Goal: Information Seeking & Learning: Learn about a topic

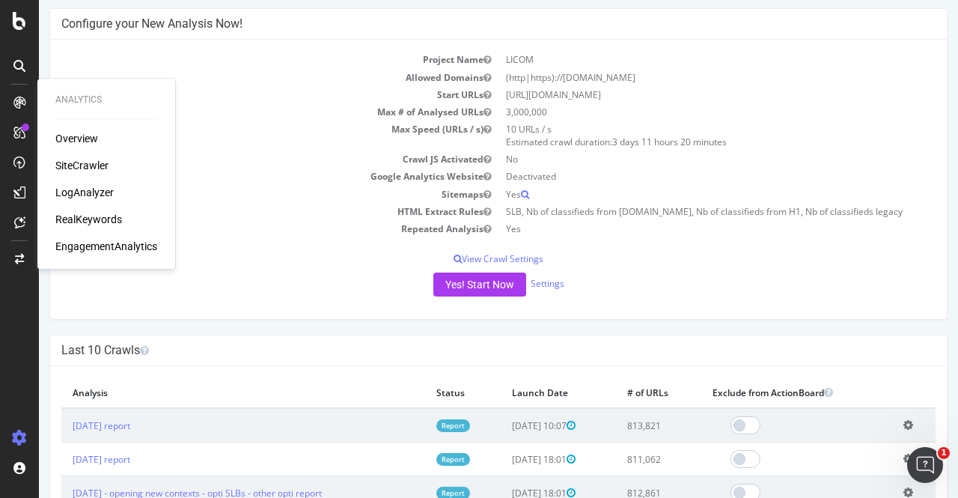
scroll to position [171, 0]
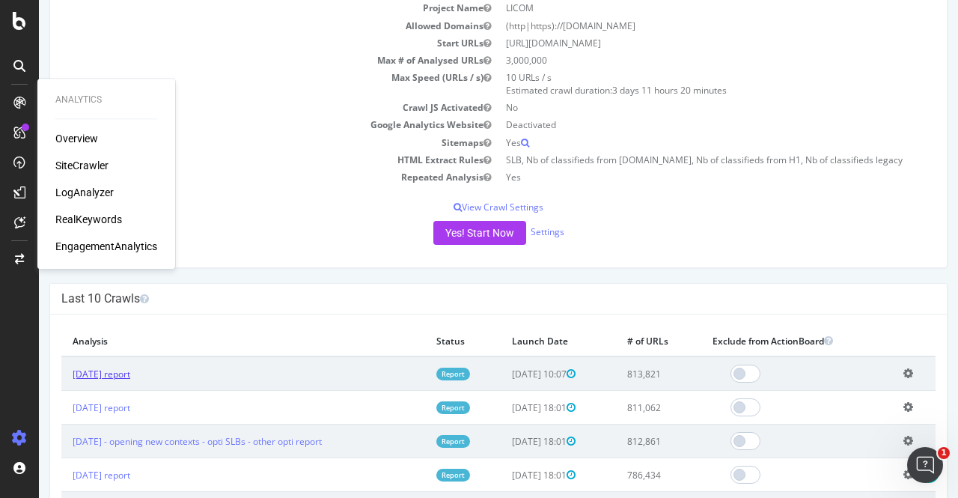
click at [121, 368] on link "[DATE] report" at bounding box center [102, 374] width 58 height 13
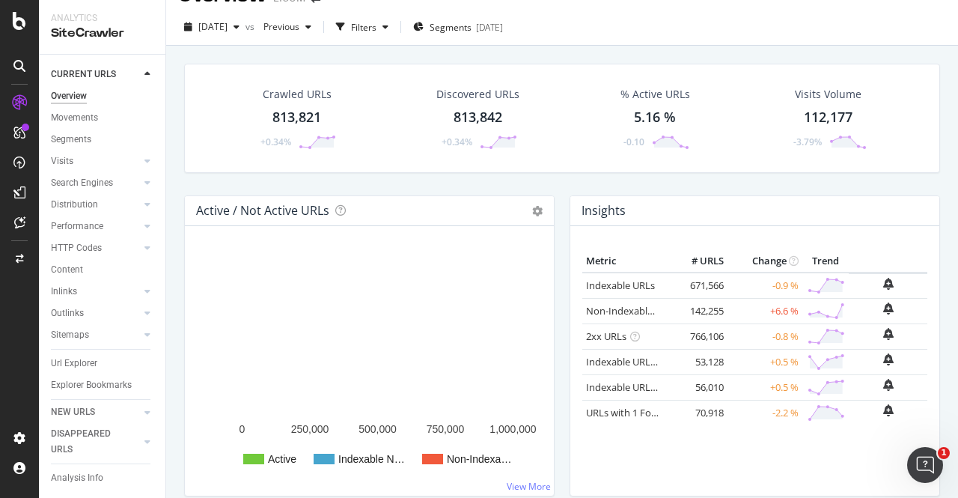
scroll to position [40, 0]
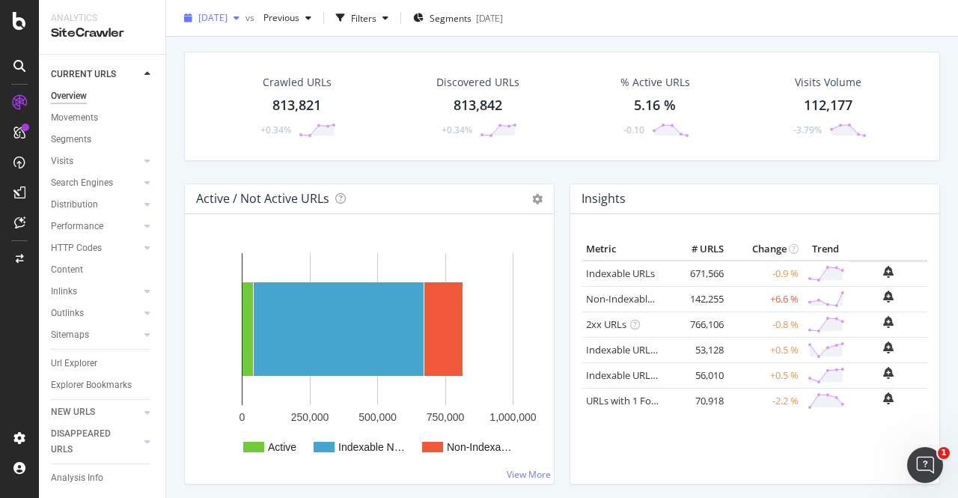
click at [228, 15] on span "[DATE]" at bounding box center [212, 17] width 29 height 13
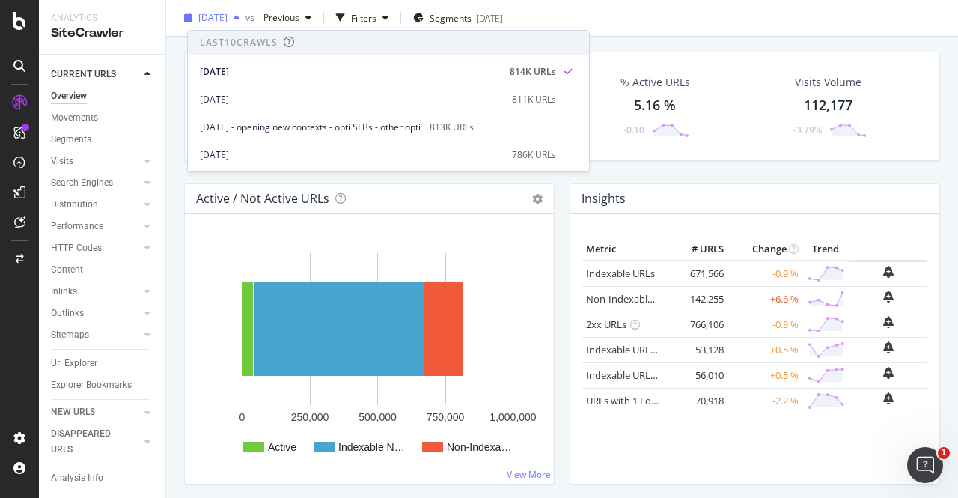
click at [228, 15] on span "[DATE]" at bounding box center [212, 17] width 29 height 13
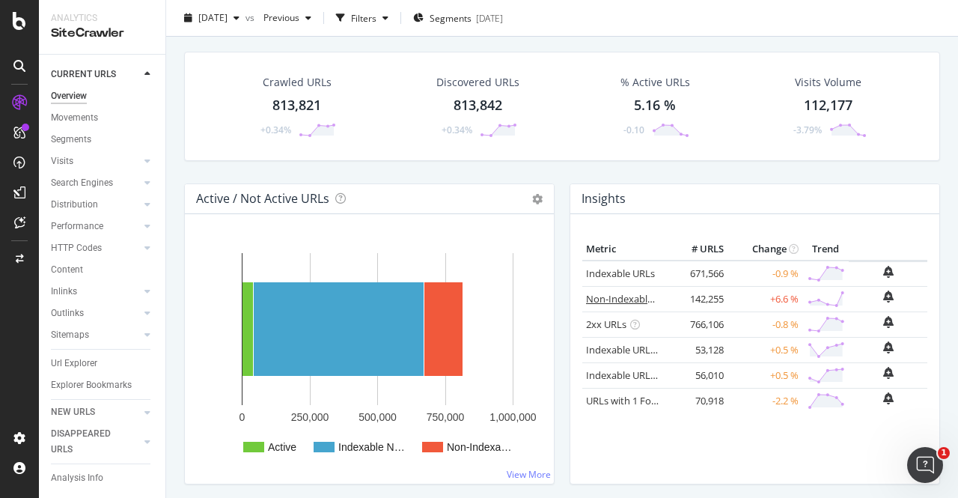
click at [608, 302] on link "Non-Indexable URLs" at bounding box center [631, 298] width 91 height 13
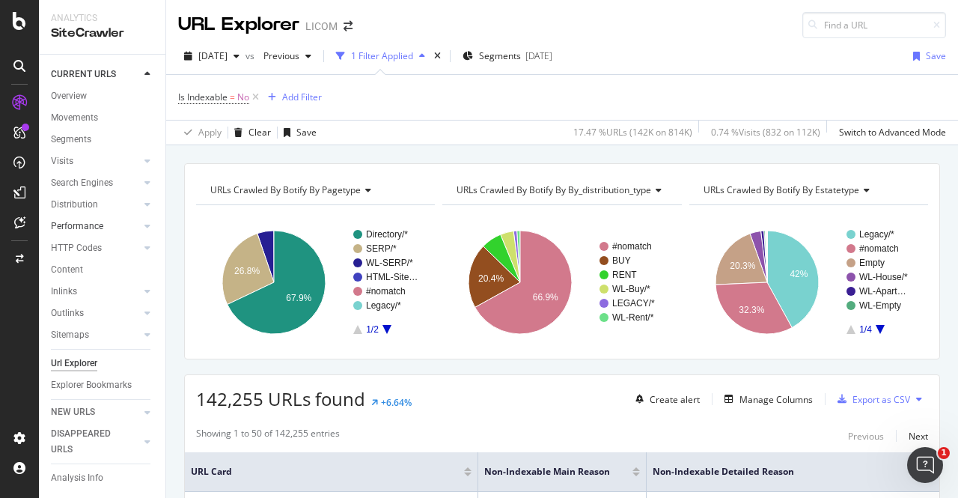
scroll to position [19, 0]
click at [60, 409] on div "NEW URLS" at bounding box center [73, 412] width 44 height 16
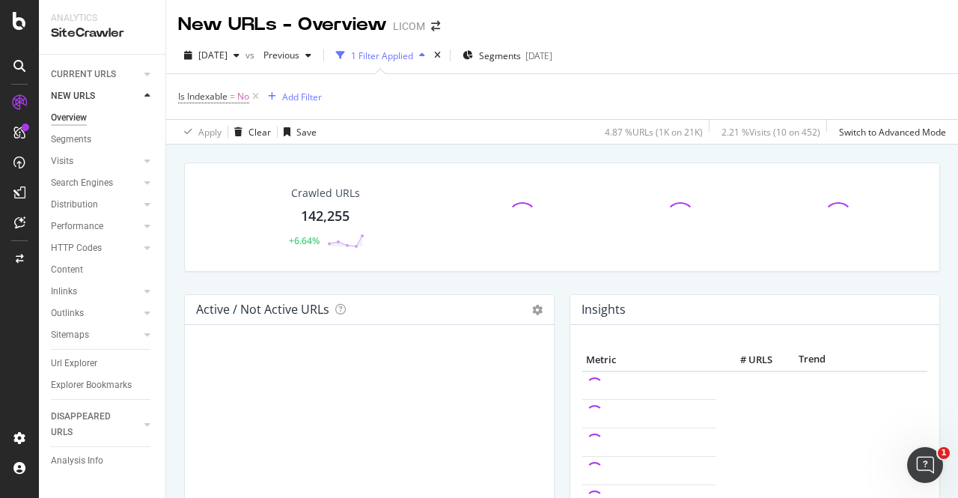
scroll to position [105, 0]
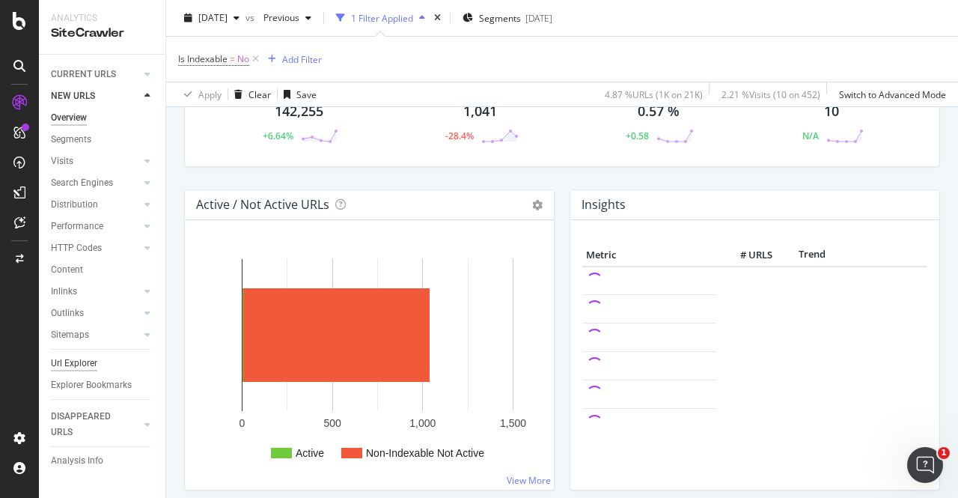
click at [79, 366] on div "Url Explorer" at bounding box center [74, 364] width 46 height 16
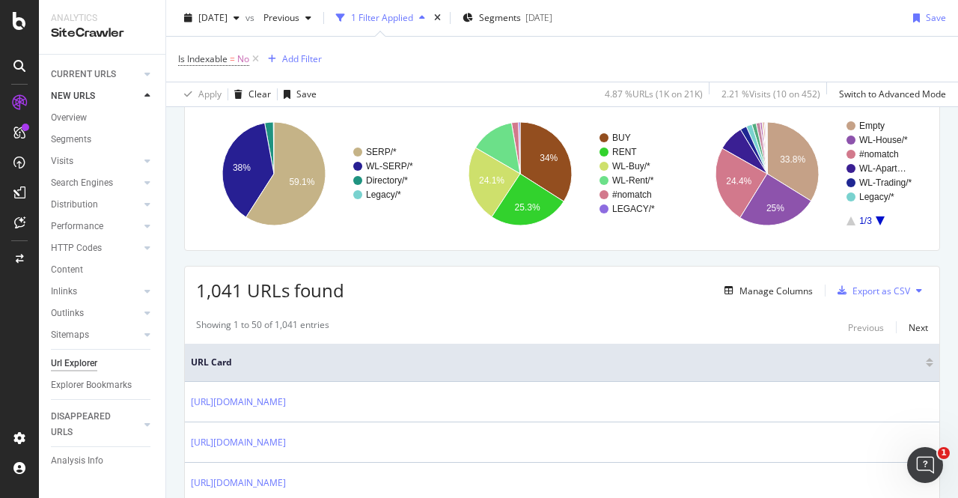
scroll to position [120, 0]
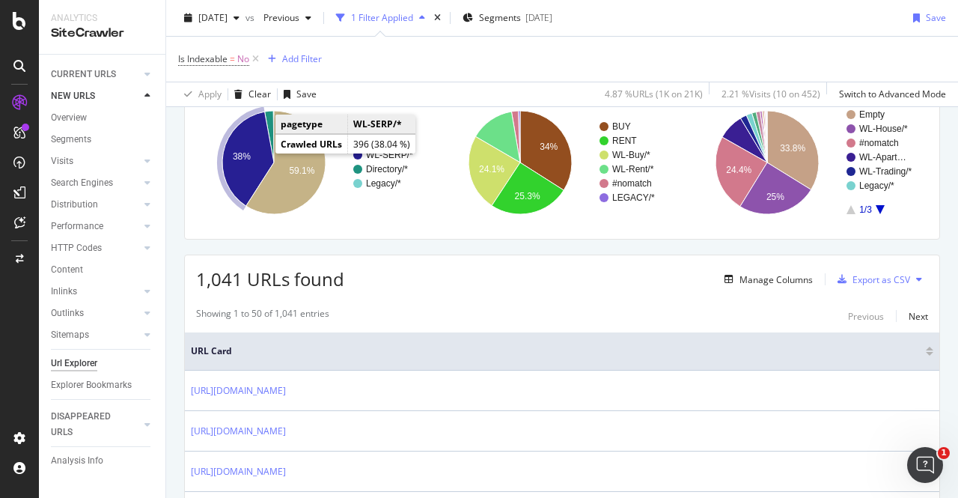
click at [243, 140] on icon "A chart." at bounding box center [248, 159] width 52 height 94
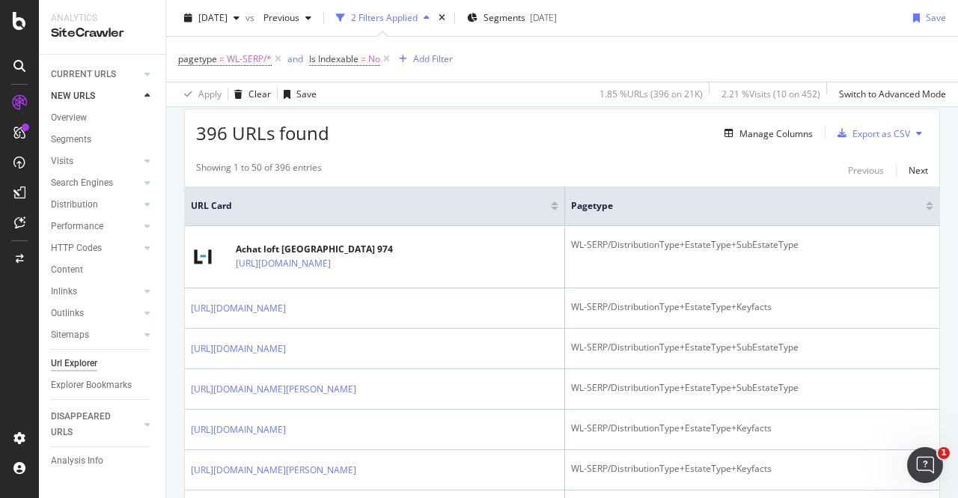
scroll to position [272, 0]
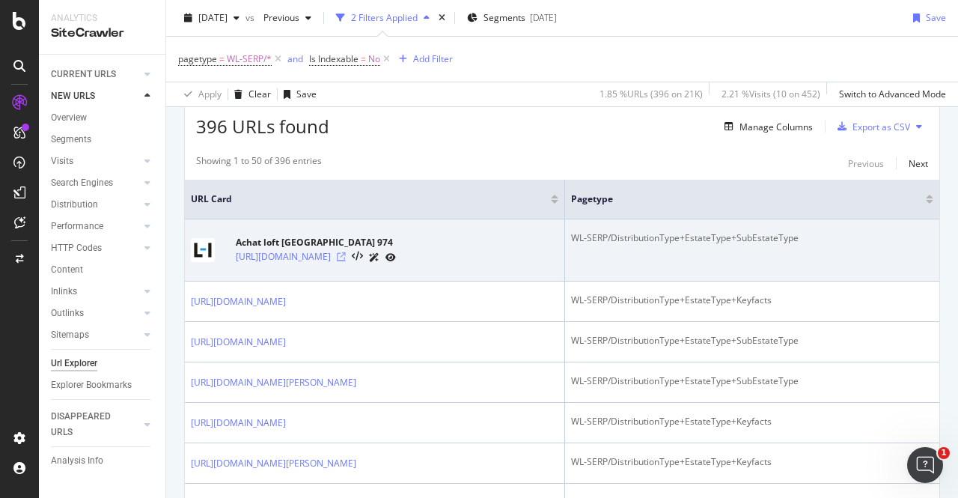
click at [346, 257] on icon at bounding box center [341, 256] width 9 height 9
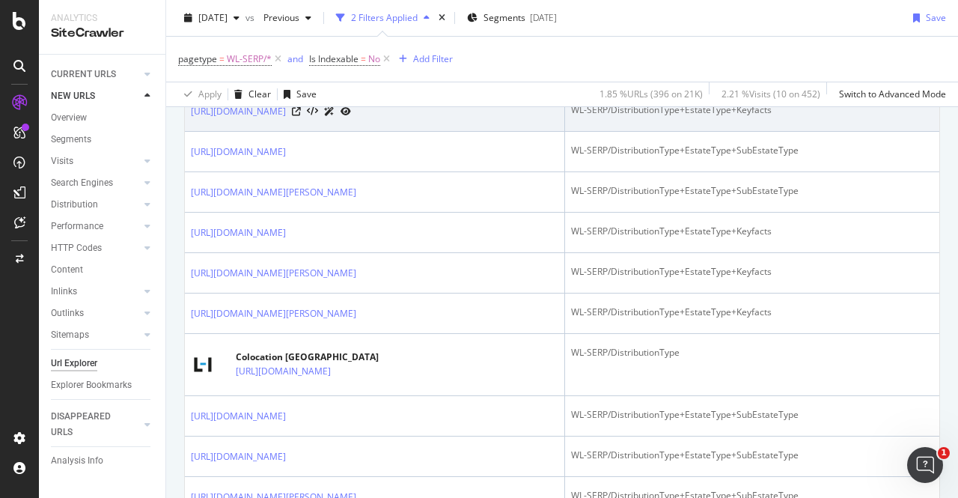
scroll to position [463, 0]
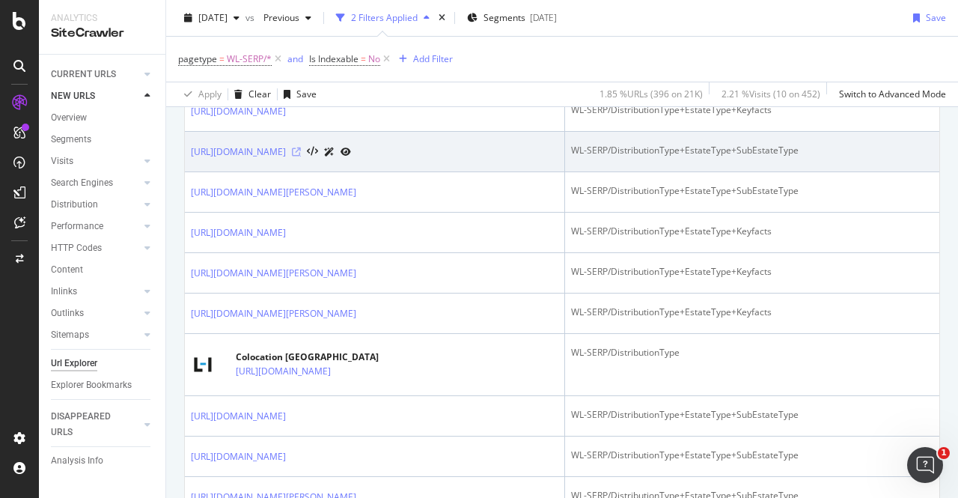
click at [301, 156] on icon at bounding box center [296, 151] width 9 height 9
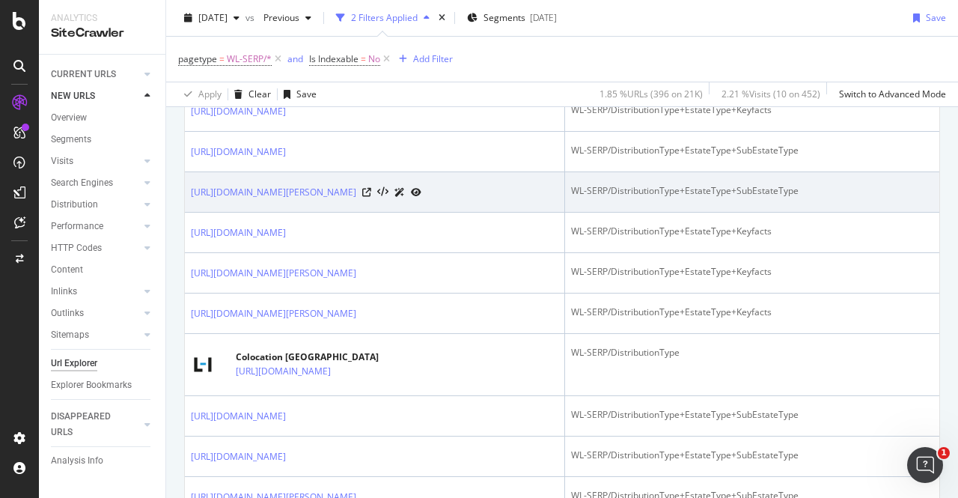
scroll to position [747, 0]
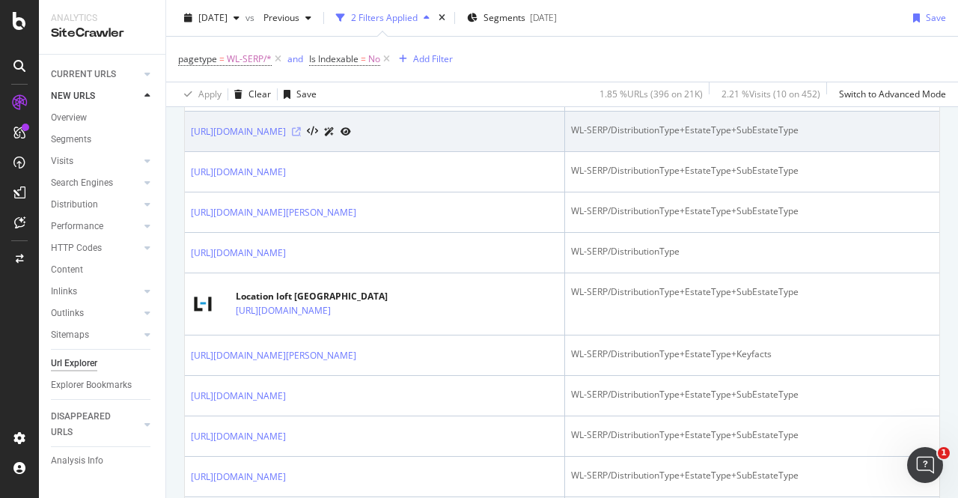
click at [301, 136] on icon at bounding box center [296, 131] width 9 height 9
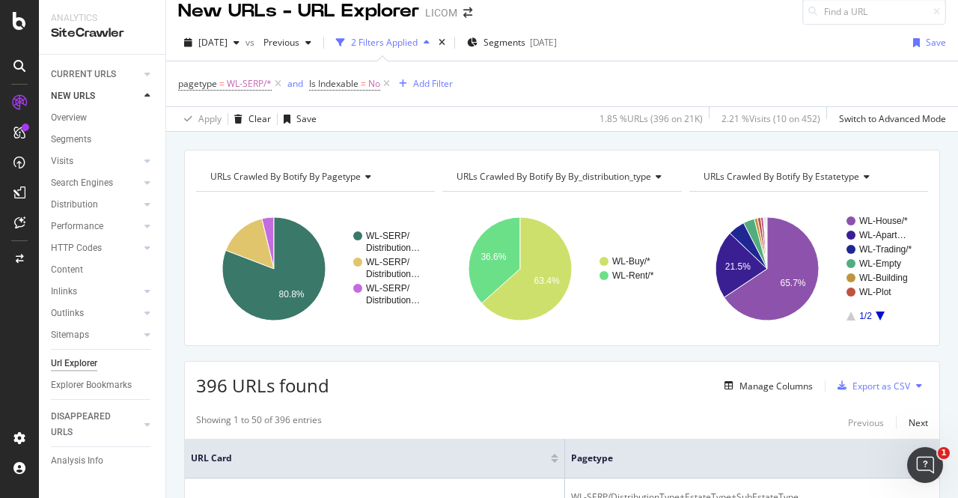
scroll to position [0, 0]
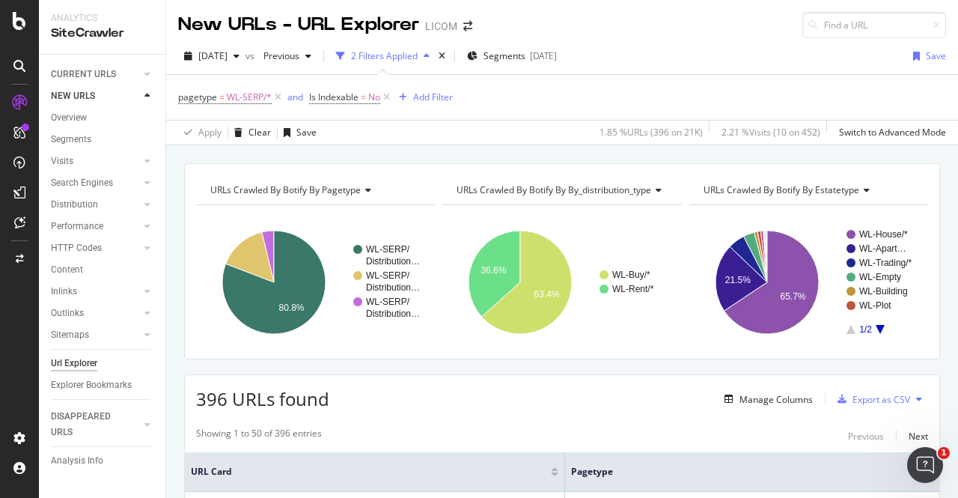
click at [813, 181] on div "URLs Crawled By Botify By estatetype" at bounding box center [808, 190] width 214 height 24
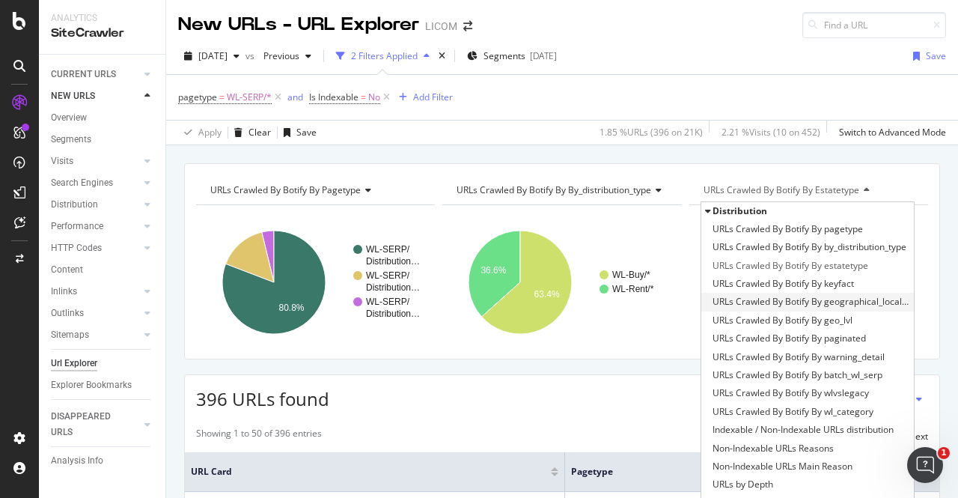
click at [788, 299] on span "URLs Crawled By Botify By geographical_localization" at bounding box center [812, 301] width 198 height 15
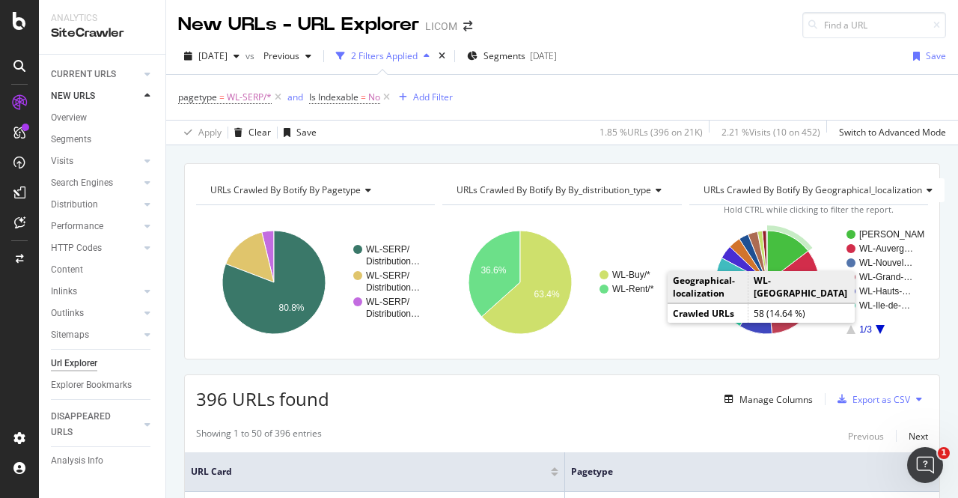
click at [767, 254] on icon "A chart." at bounding box center [787, 257] width 41 height 52
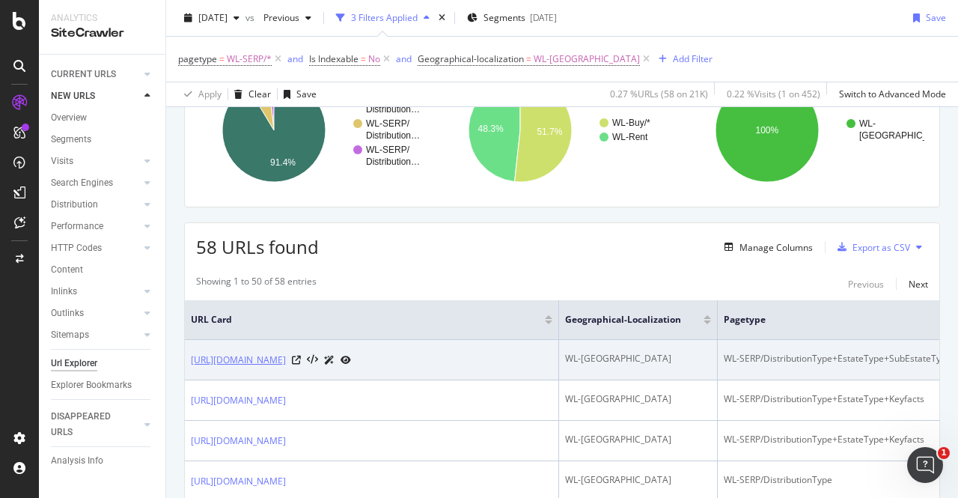
scroll to position [234, 0]
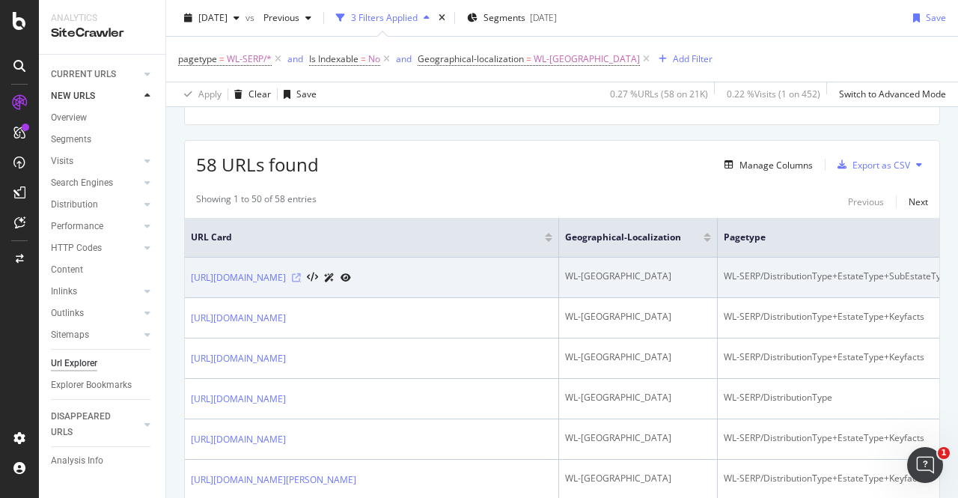
click at [301, 281] on icon at bounding box center [296, 277] width 9 height 9
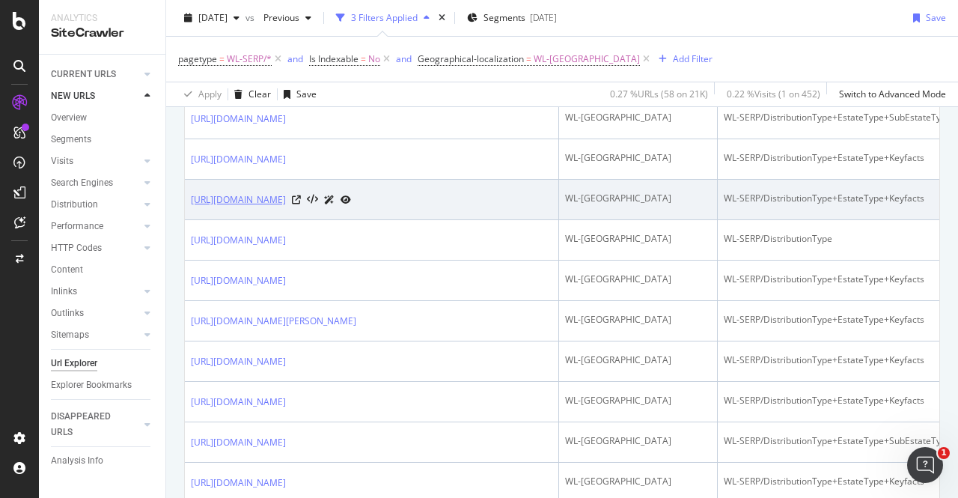
scroll to position [393, 0]
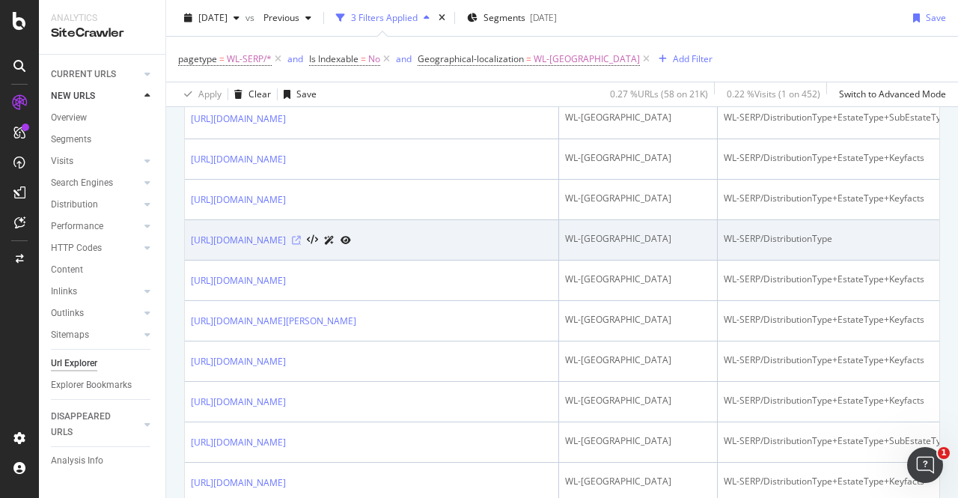
click at [301, 245] on icon at bounding box center [296, 240] width 9 height 9
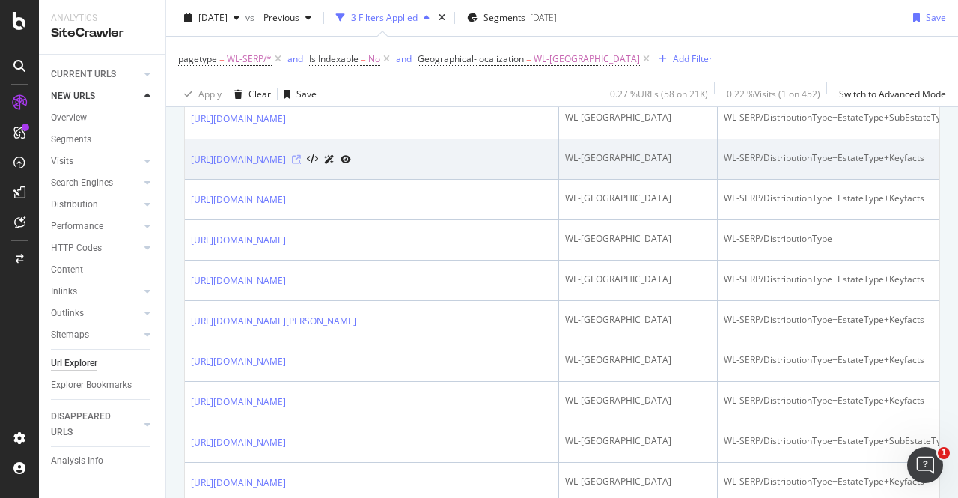
click at [301, 164] on icon at bounding box center [296, 159] width 9 height 9
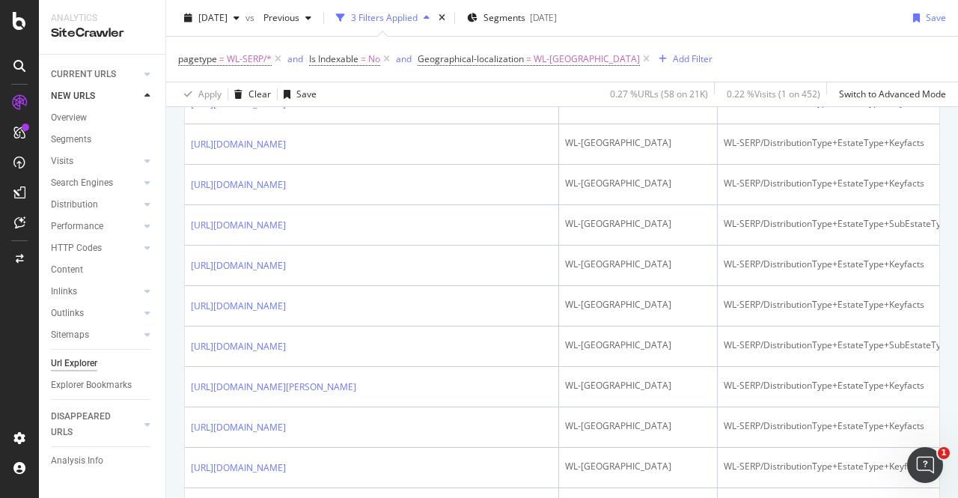
scroll to position [854, 0]
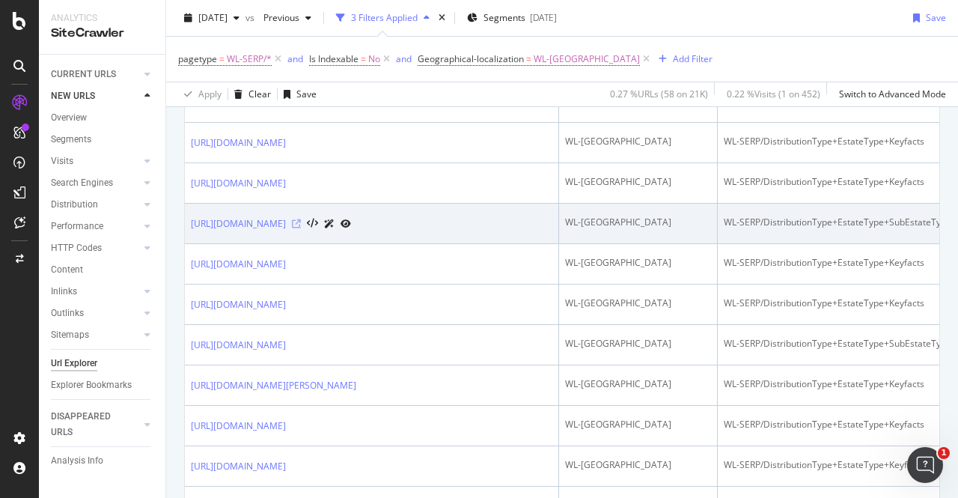
click at [301, 228] on icon at bounding box center [296, 223] width 9 height 9
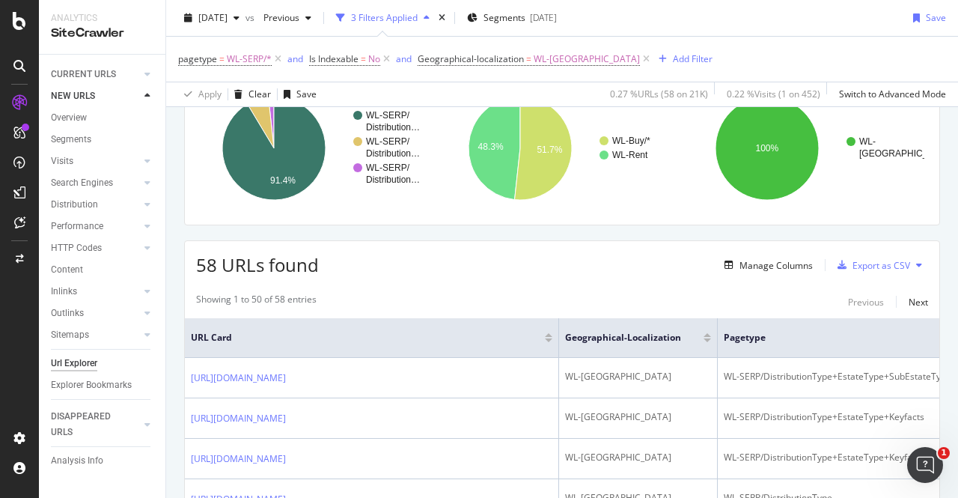
scroll to position [0, 0]
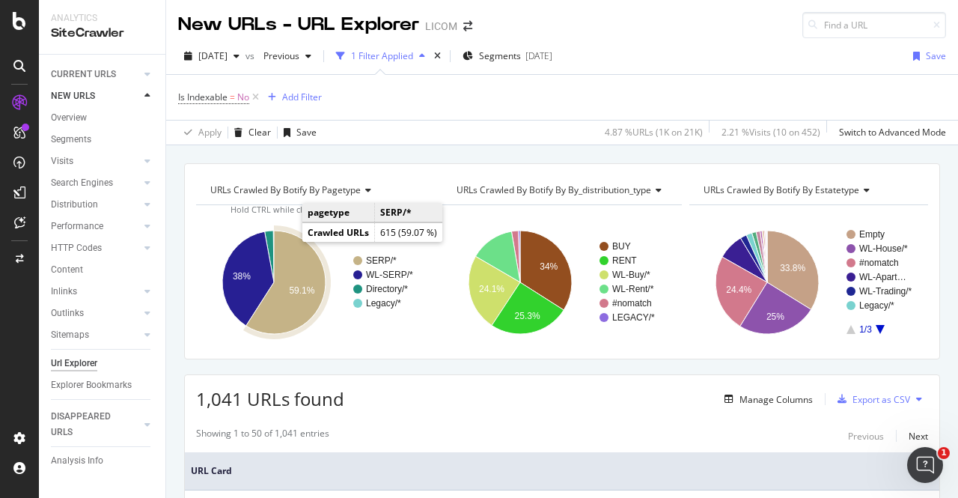
click at [313, 252] on icon "A chart." at bounding box center [285, 282] width 79 height 103
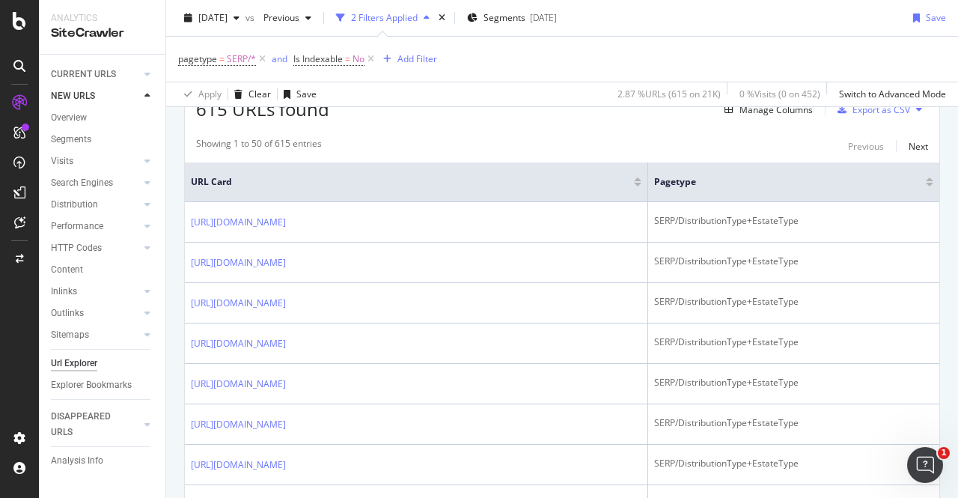
scroll to position [289, 0]
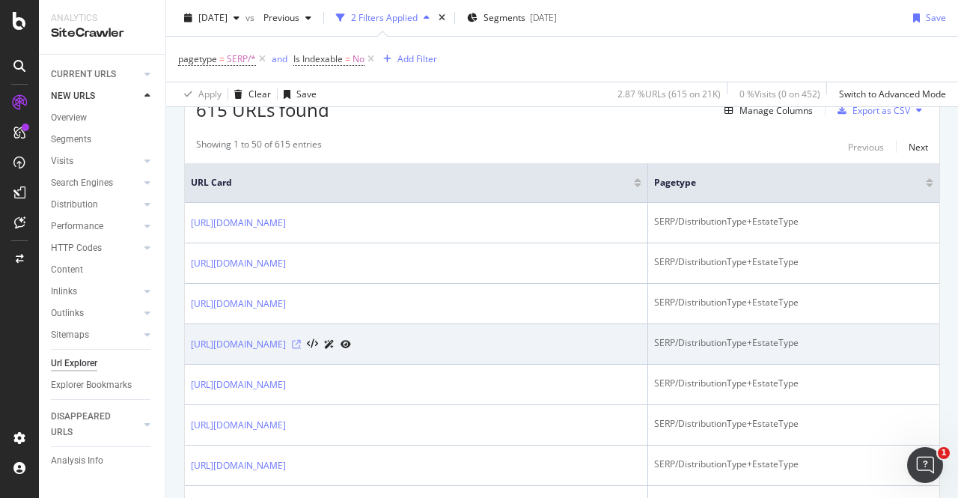
click at [301, 349] on icon at bounding box center [296, 344] width 9 height 9
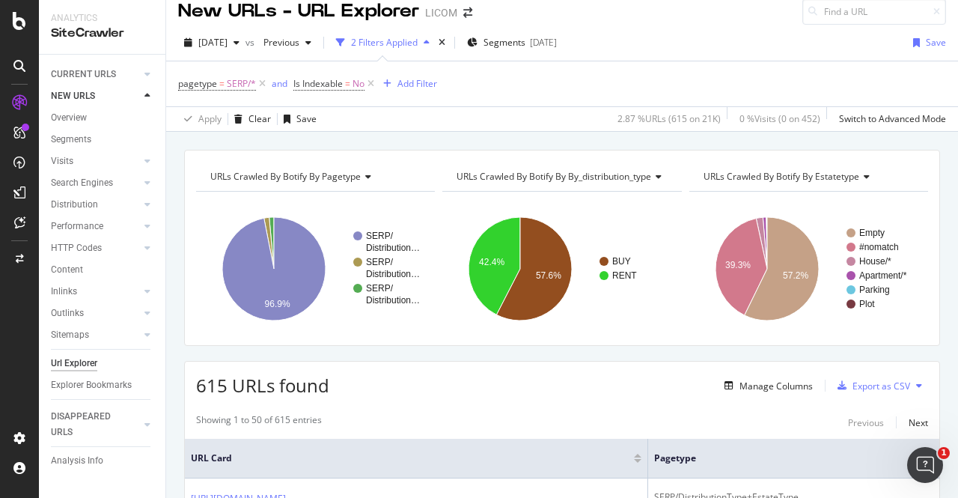
scroll to position [0, 0]
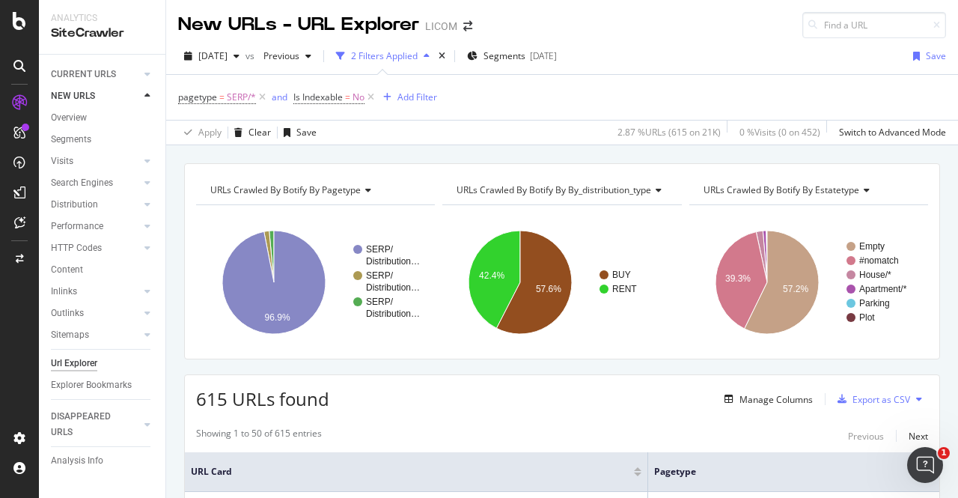
click at [466, 403] on div "615 URLs found Manage Columns Export as CSV" at bounding box center [562, 393] width 755 height 37
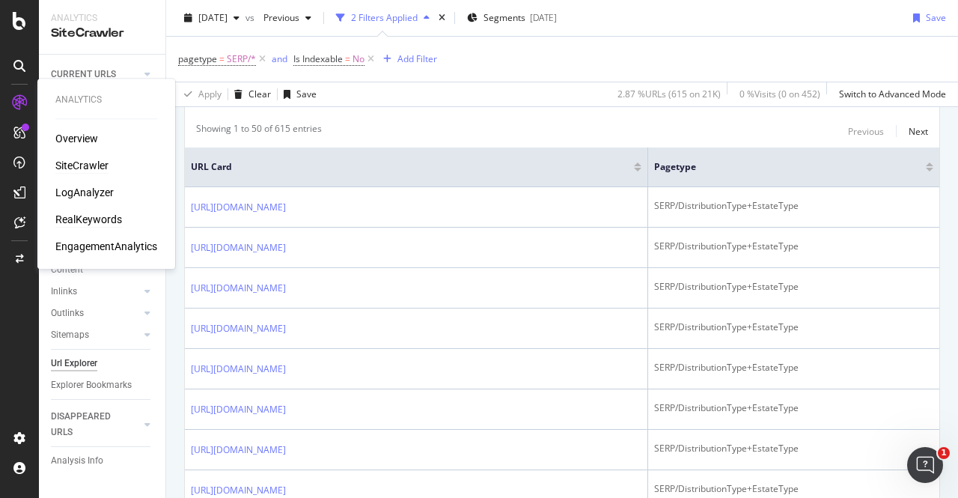
click at [69, 220] on div "RealKeywords" at bounding box center [88, 219] width 67 height 15
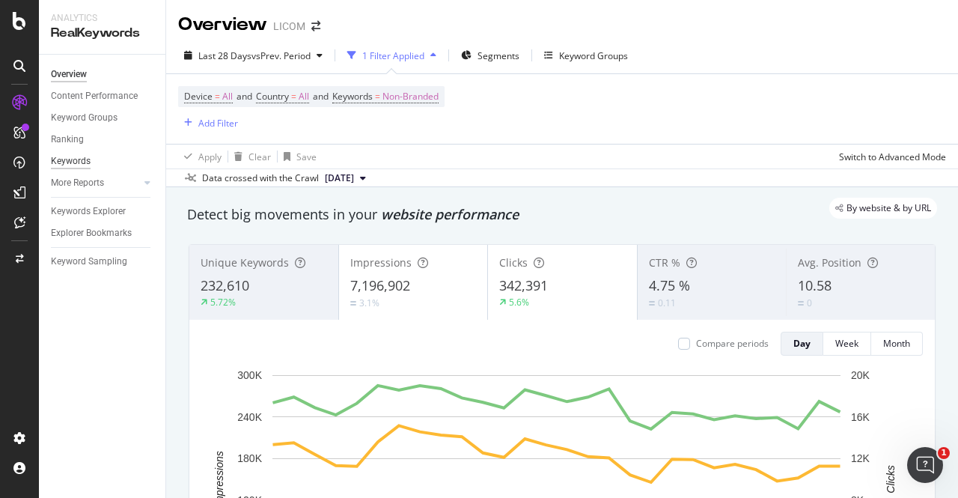
click at [87, 162] on div "Keywords" at bounding box center [71, 161] width 40 height 16
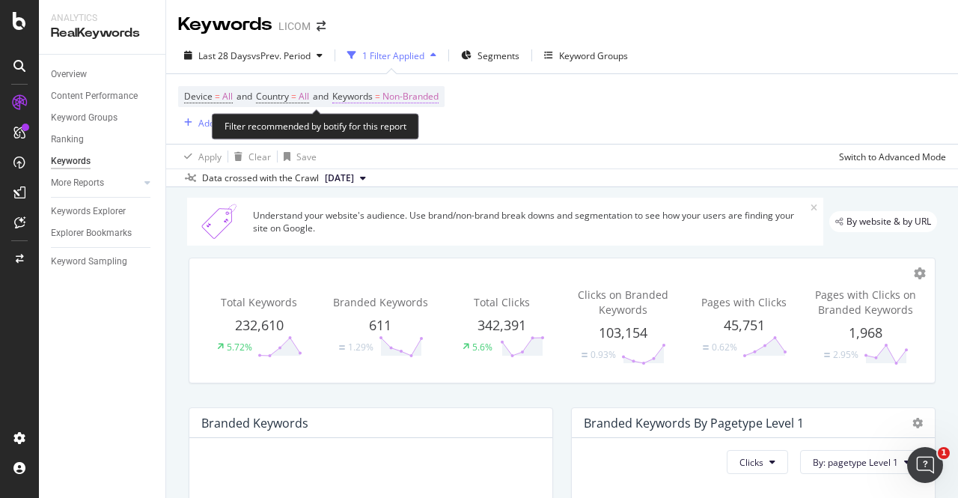
click at [407, 97] on span "Non-Branded" at bounding box center [411, 96] width 56 height 21
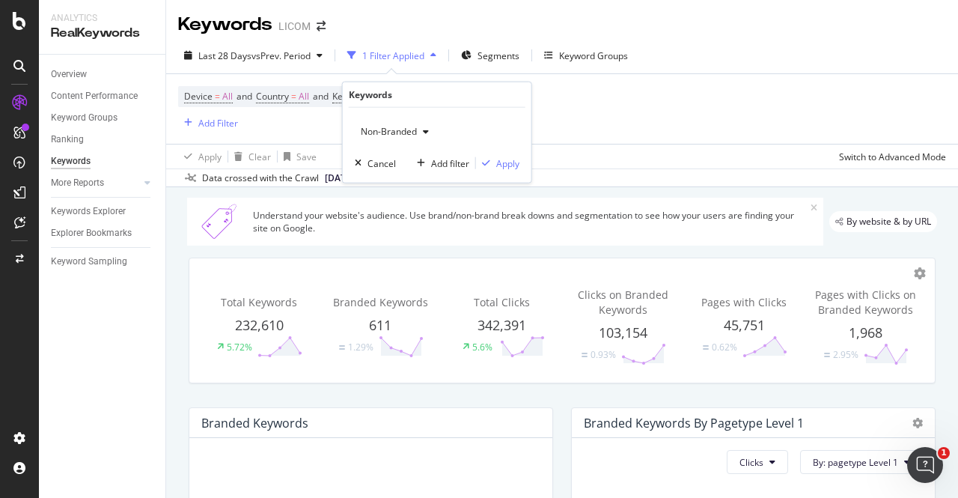
click at [419, 134] on div "button" at bounding box center [426, 131] width 18 height 9
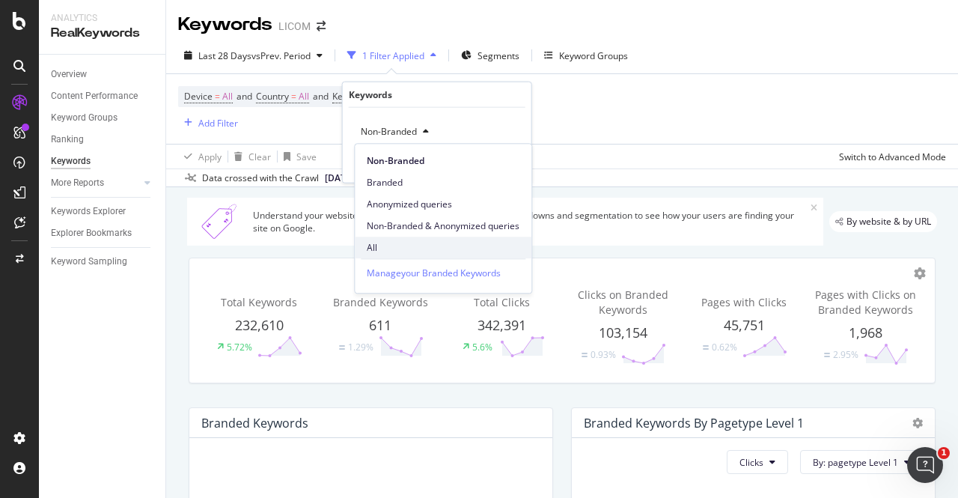
click at [383, 246] on span "All" at bounding box center [443, 247] width 153 height 13
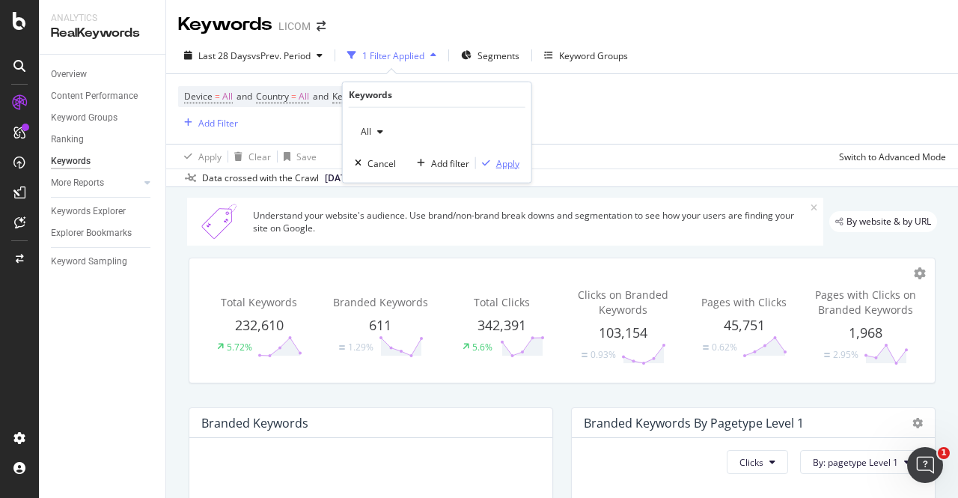
click at [505, 164] on div "Apply" at bounding box center [507, 162] width 23 height 13
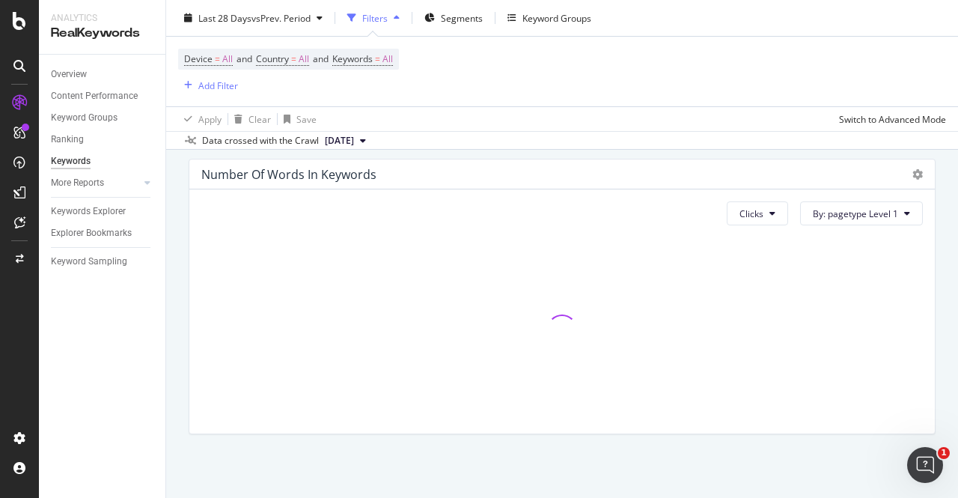
scroll to position [548, 0]
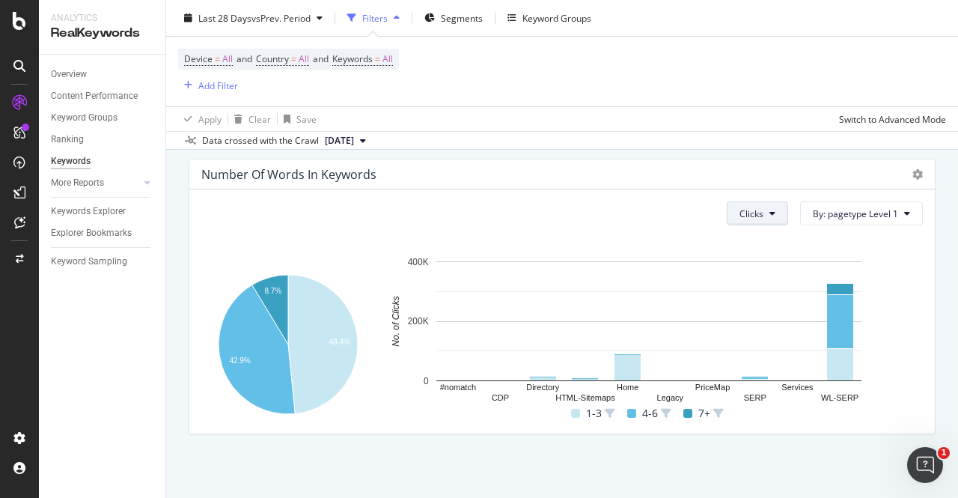
click at [759, 209] on button "Clicks" at bounding box center [757, 213] width 61 height 24
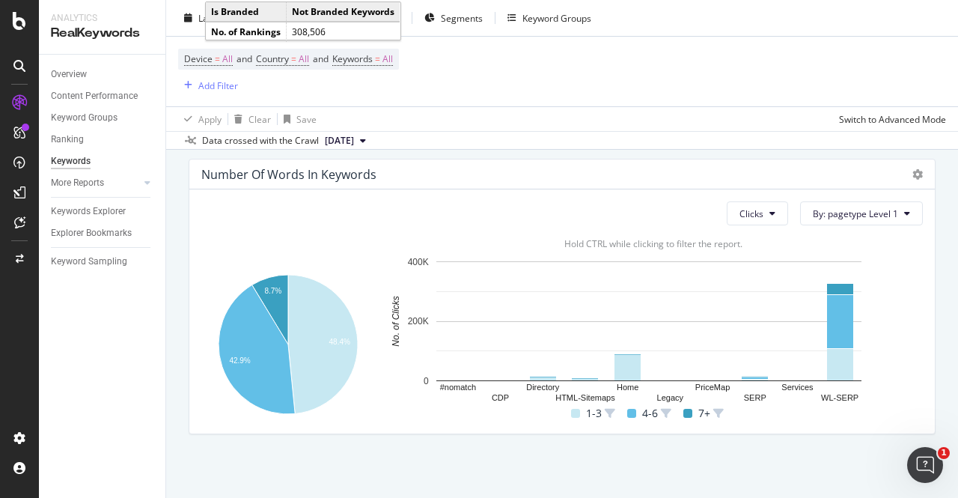
scroll to position [546, 0]
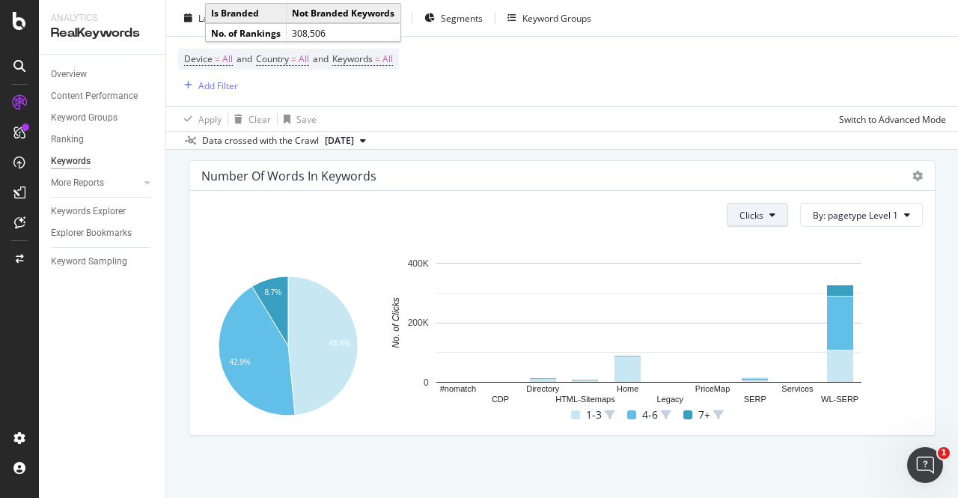
click at [770, 216] on icon at bounding box center [773, 214] width 6 height 9
click at [640, 203] on div "Clicks By: pagetype Level 1" at bounding box center [562, 215] width 722 height 24
click at [840, 220] on span "By: pagetype Level 1" at bounding box center [855, 215] width 85 height 13
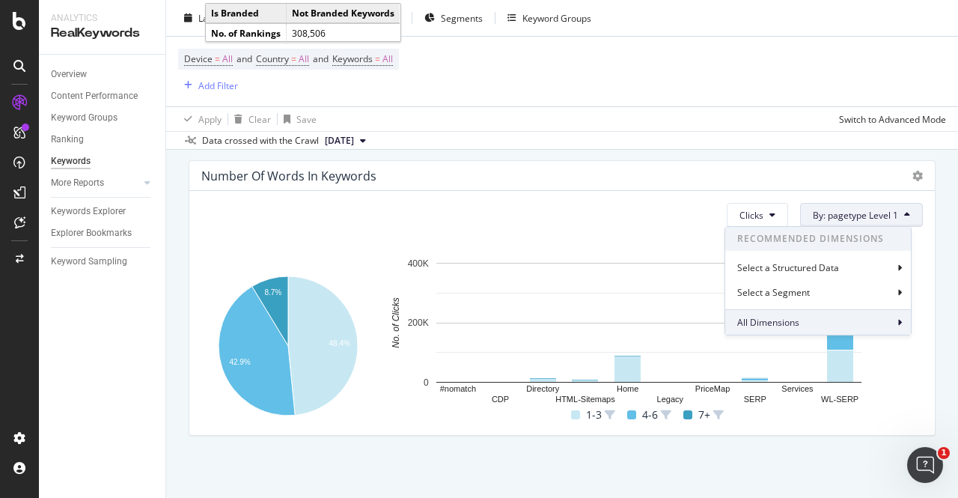
click at [796, 326] on span "All Dimensions" at bounding box center [768, 322] width 62 height 13
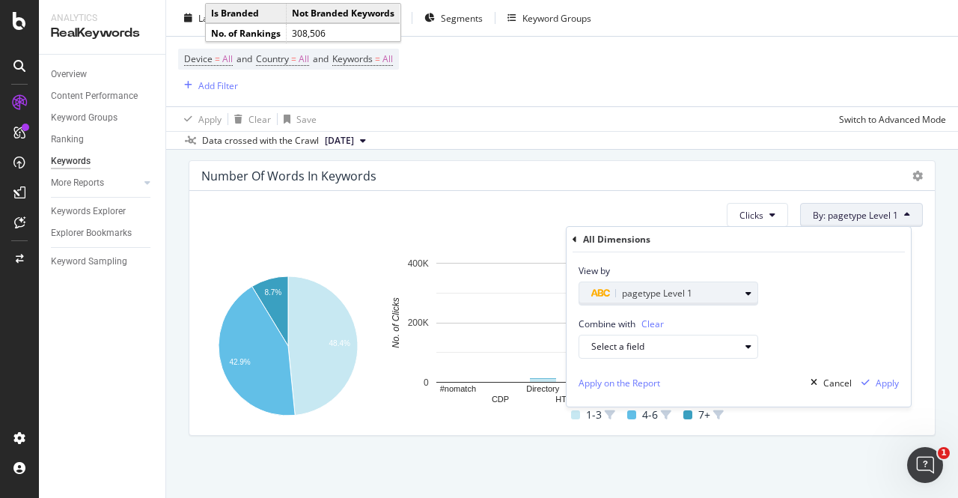
click at [650, 294] on span "pagetype Level 1" at bounding box center [657, 293] width 70 height 13
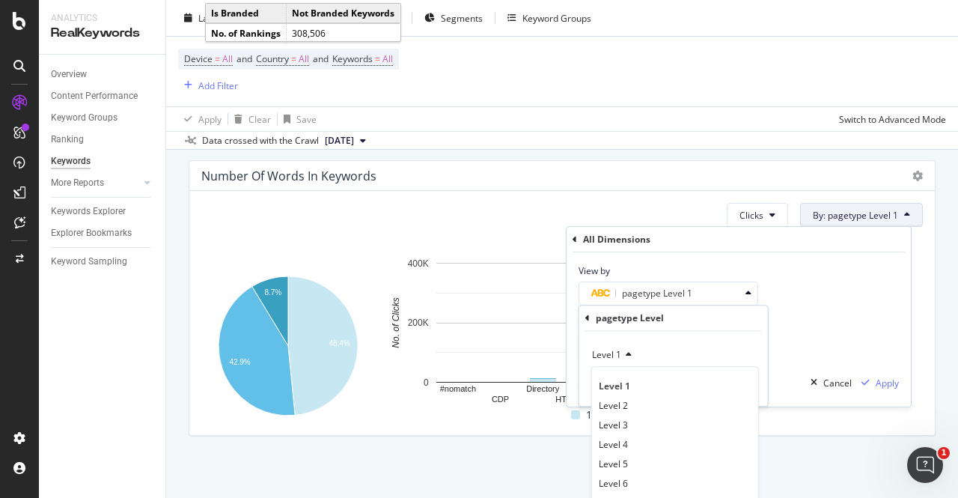
click at [642, 347] on div "Level 1" at bounding box center [673, 355] width 165 height 24
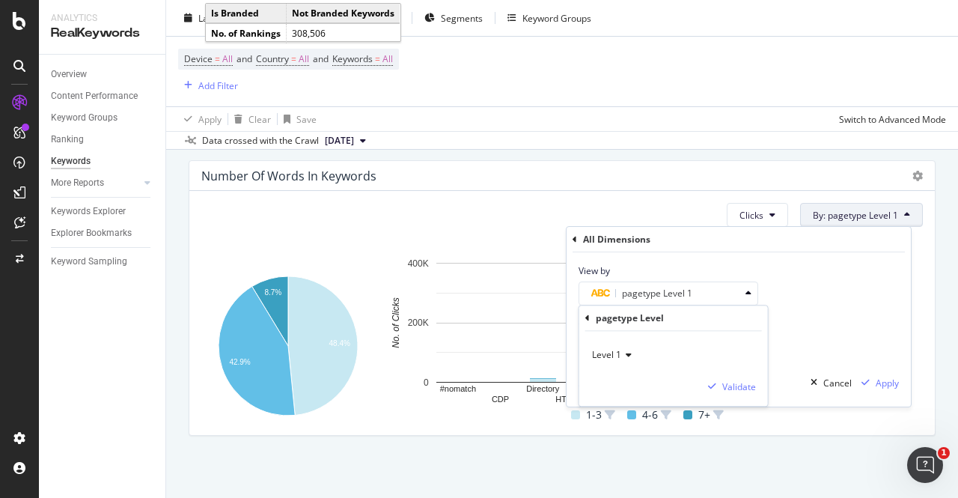
click at [807, 278] on div "View by pagetype Level 1 pagetype Level Level 1 Validate" at bounding box center [739, 278] width 344 height 53
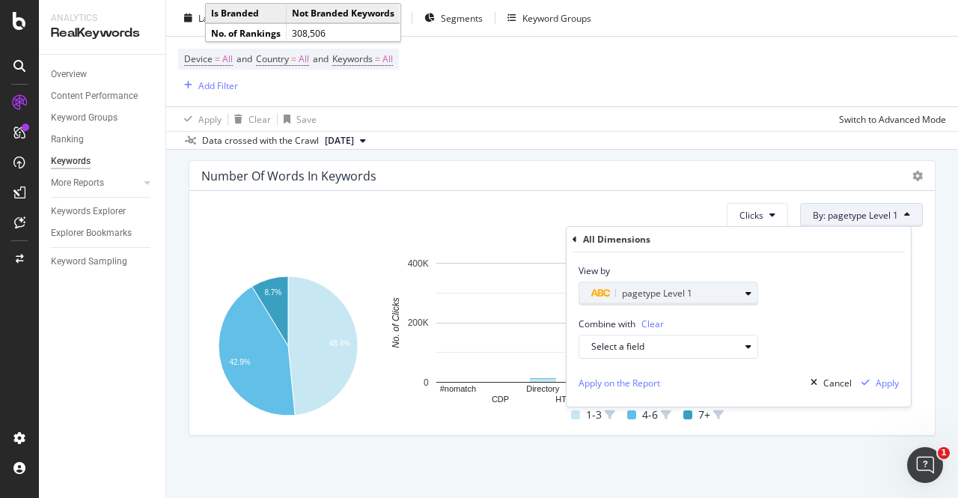
click at [755, 292] on div "button" at bounding box center [749, 293] width 18 height 9
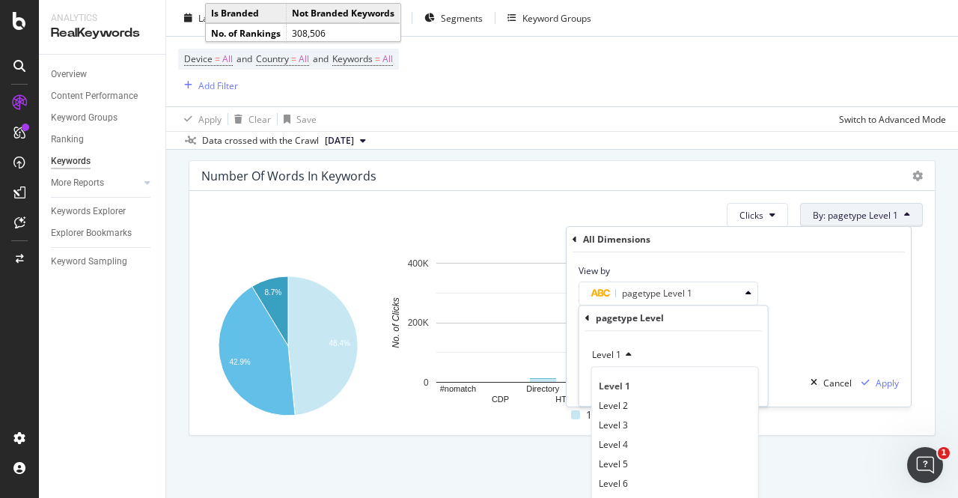
click at [636, 317] on div "pagetype Level" at bounding box center [630, 317] width 68 height 13
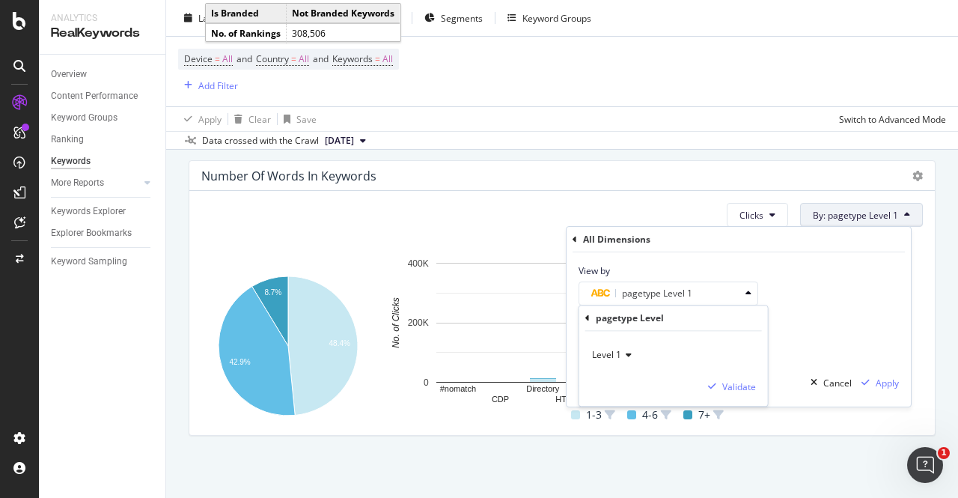
click at [589, 317] on icon at bounding box center [587, 318] width 4 height 9
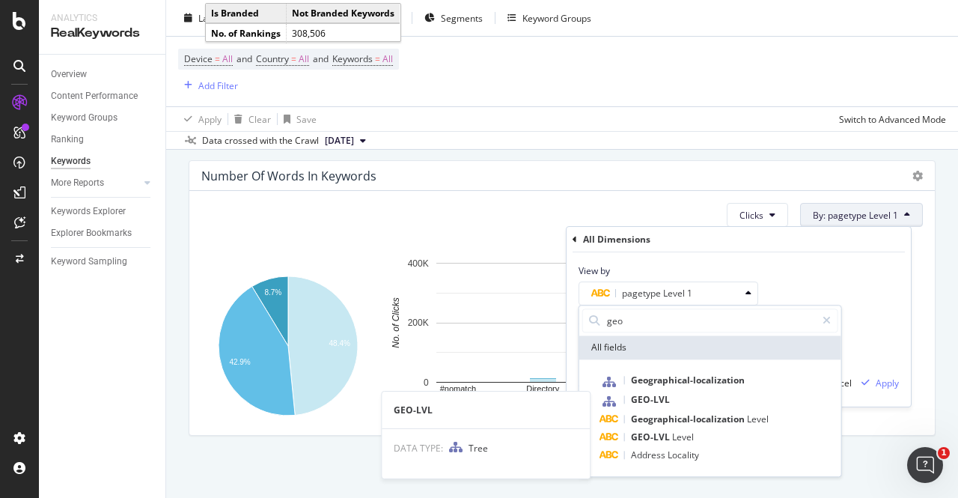
scroll to position [0, 0]
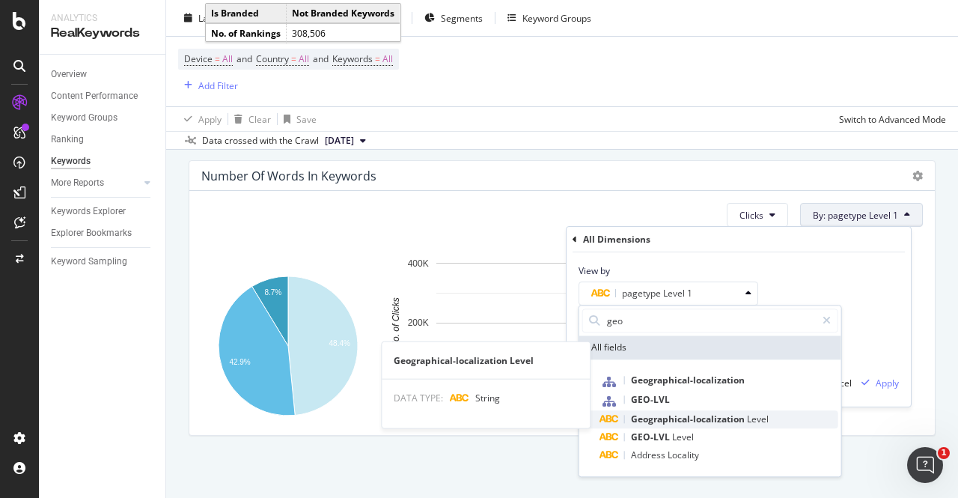
type input "geo"
click at [689, 421] on span "Geographical-localization" at bounding box center [689, 418] width 116 height 13
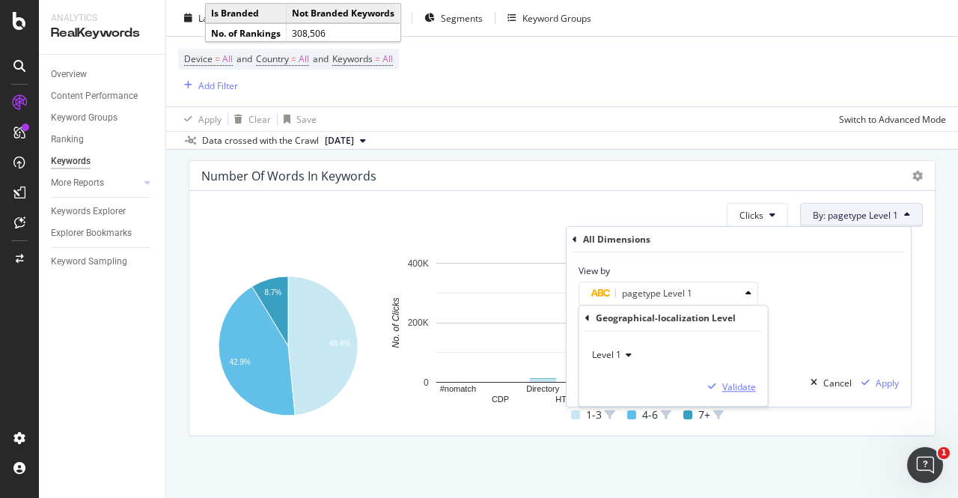
click at [734, 382] on div "Validate" at bounding box center [739, 386] width 34 height 13
click at [881, 384] on div "Apply" at bounding box center [887, 383] width 23 height 13
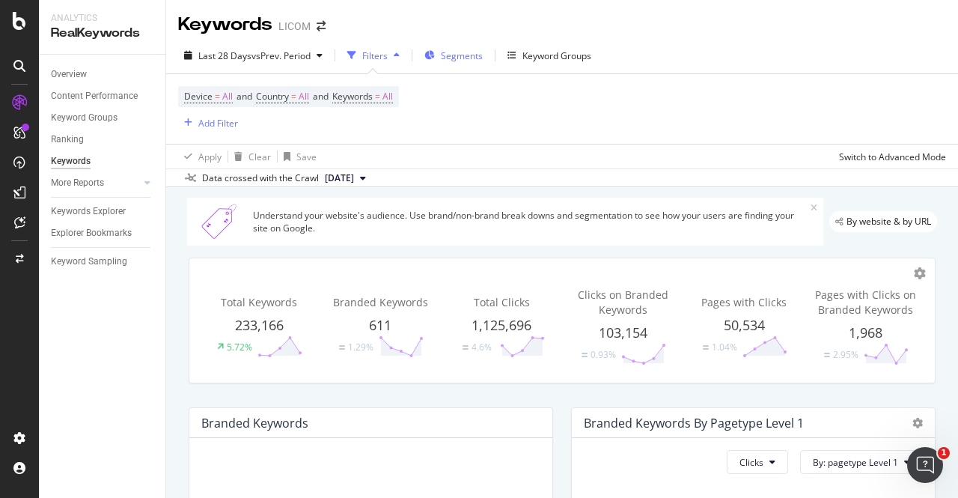
click at [448, 50] on span "Segments" at bounding box center [462, 55] width 42 height 13
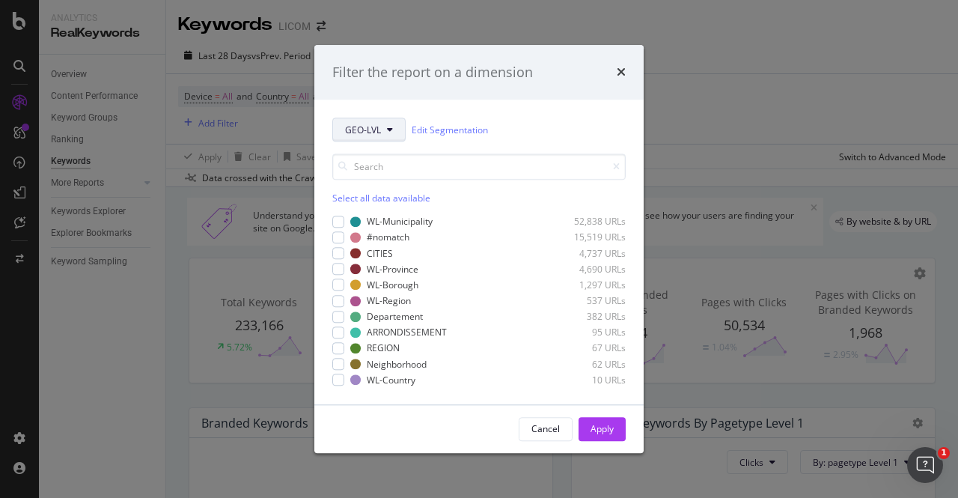
click at [383, 127] on button "GEO-LVL" at bounding box center [368, 130] width 73 height 24
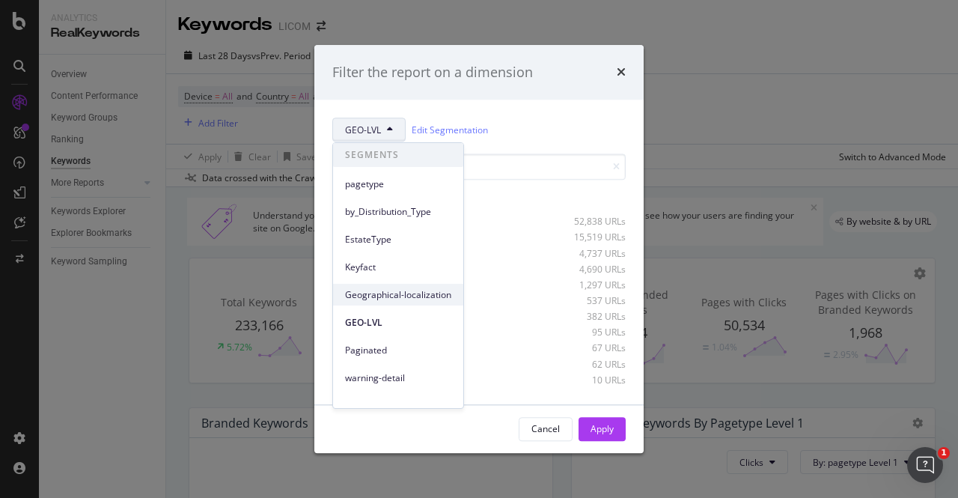
click at [395, 290] on span "Geographical-localization" at bounding box center [398, 294] width 106 height 13
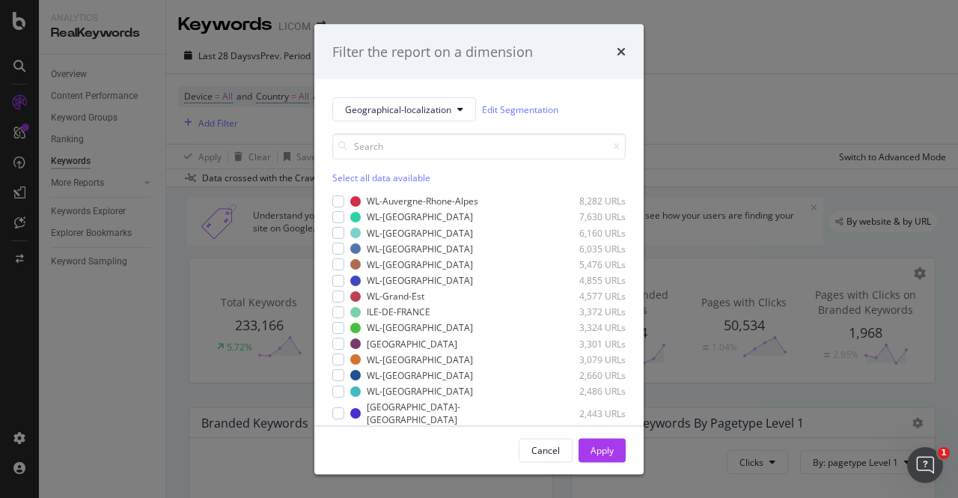
click at [350, 178] on div "Select all data available" at bounding box center [478, 177] width 293 height 13
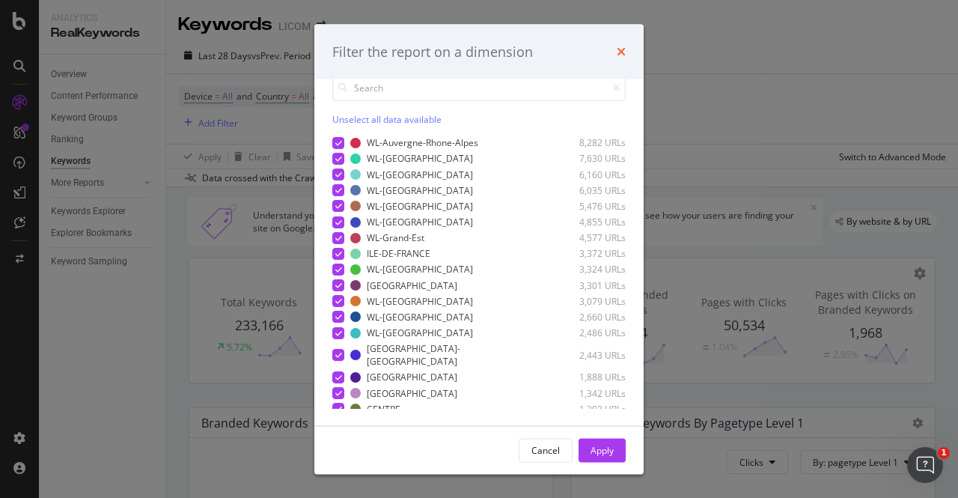
click at [617, 46] on icon "times" at bounding box center [621, 52] width 9 height 12
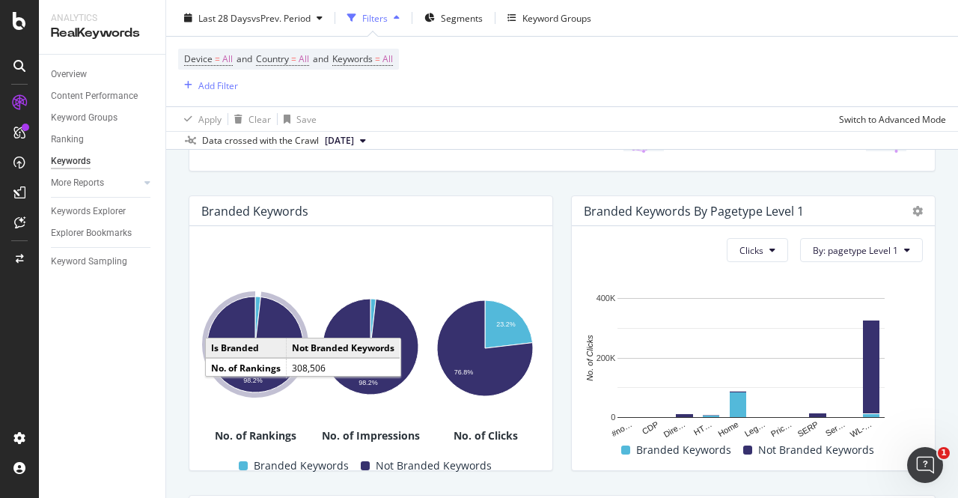
scroll to position [213, 0]
click at [828, 255] on button "By: pagetype Level 1" at bounding box center [861, 249] width 123 height 24
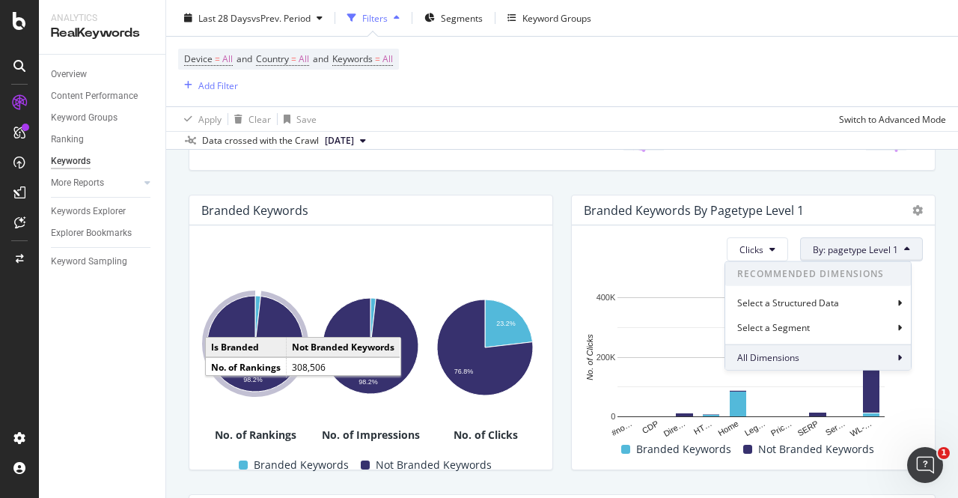
click at [802, 354] on div "All Dimensions" at bounding box center [818, 356] width 186 height 25
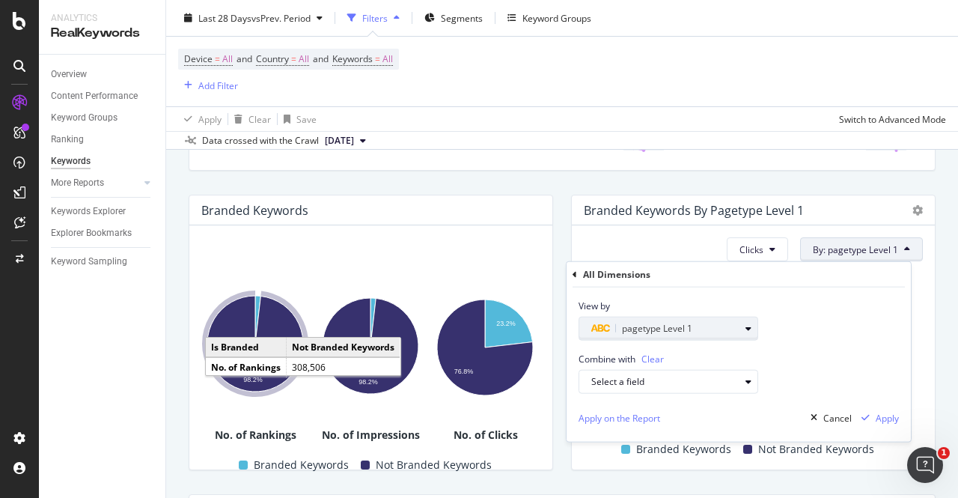
click at [726, 329] on div "pagetype Level 1" at bounding box center [665, 329] width 148 height 18
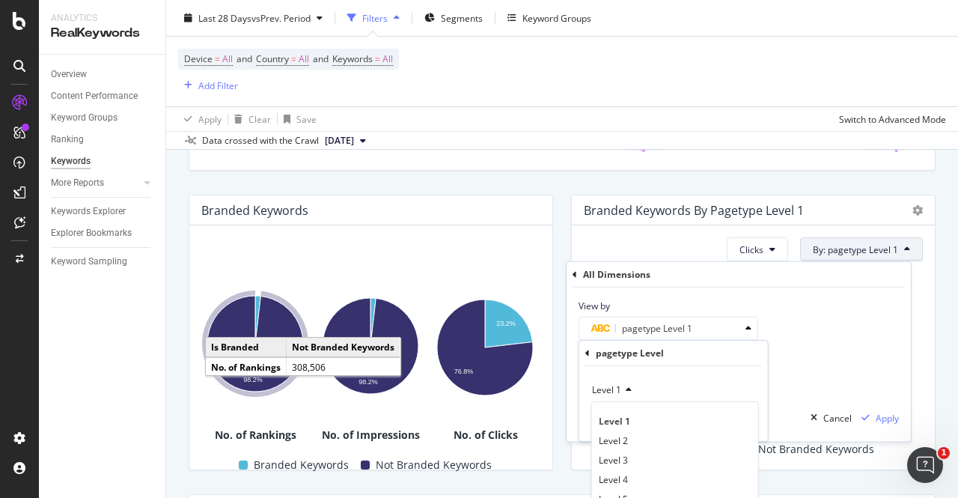
click at [588, 351] on icon at bounding box center [587, 353] width 4 height 9
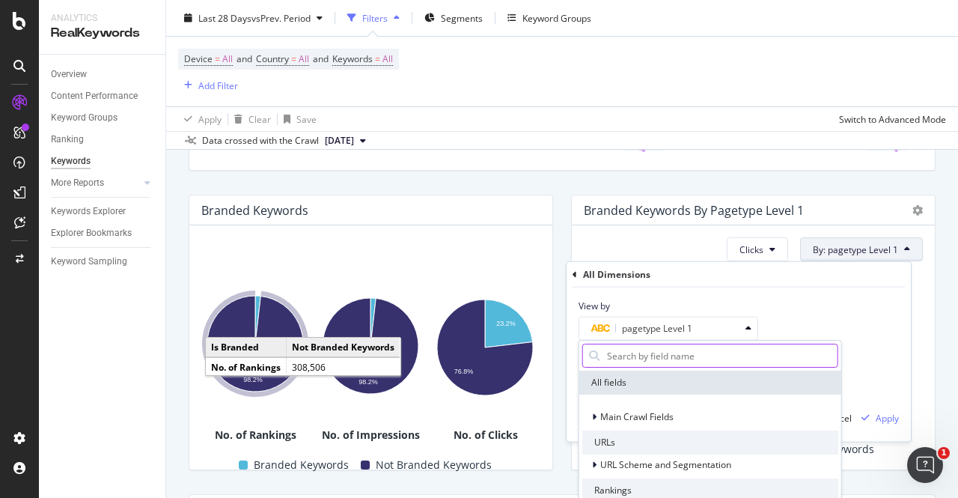
click at [618, 359] on input "text" at bounding box center [722, 355] width 232 height 22
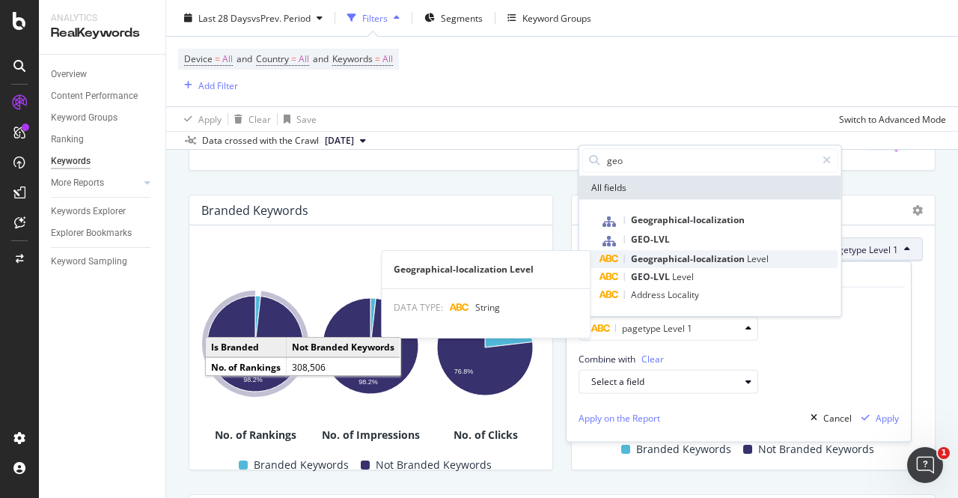
type input "geo"
click at [669, 261] on span "Geographical-localization" at bounding box center [689, 259] width 116 height 13
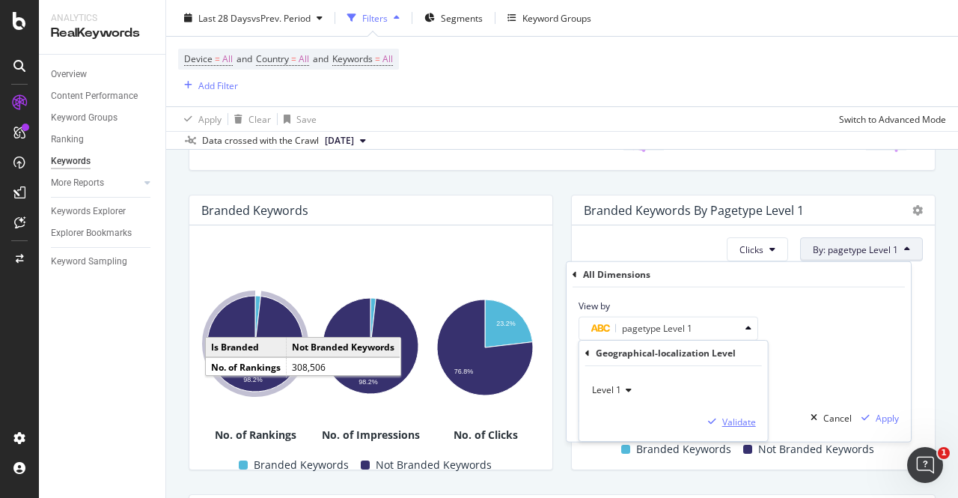
click at [749, 415] on div "Validate" at bounding box center [739, 421] width 34 height 13
click at [878, 414] on div "Apply" at bounding box center [887, 418] width 23 height 13
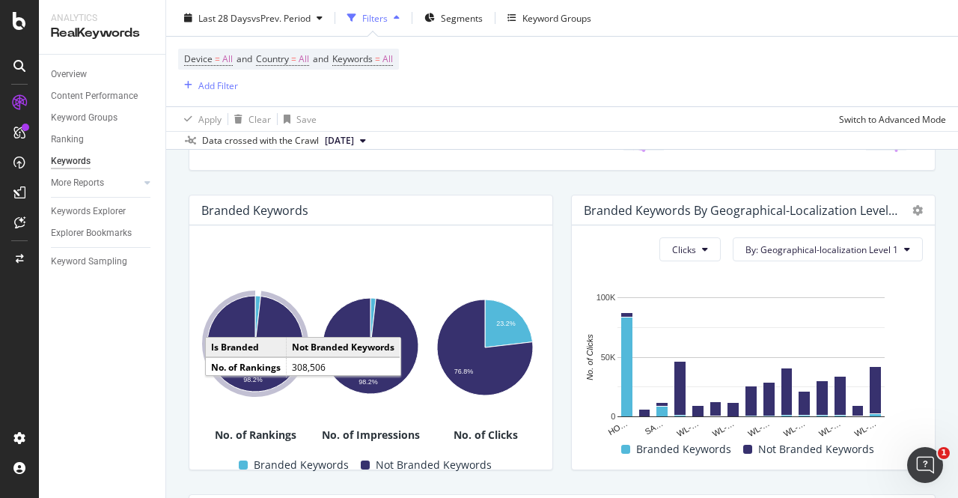
click at [929, 359] on div "Branded Keywords By Geographical-localization Level 1 Clicks By: Geographical-l…" at bounding box center [753, 332] width 383 height 299
click at [672, 249] on span "Clicks" at bounding box center [684, 249] width 24 height 13
click at [905, 209] on div at bounding box center [914, 210] width 18 height 15
click at [913, 209] on icon at bounding box center [918, 210] width 10 height 10
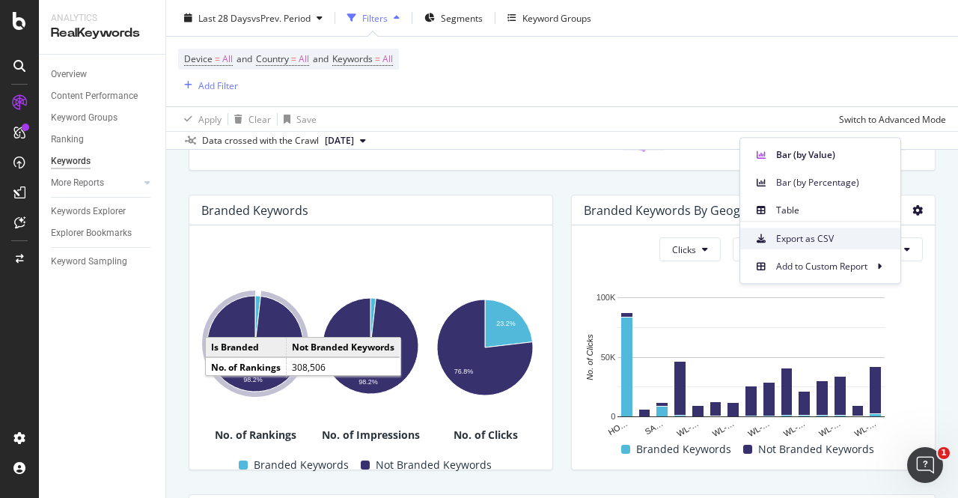
click at [848, 240] on span "Export as CSV" at bounding box center [832, 238] width 112 height 13
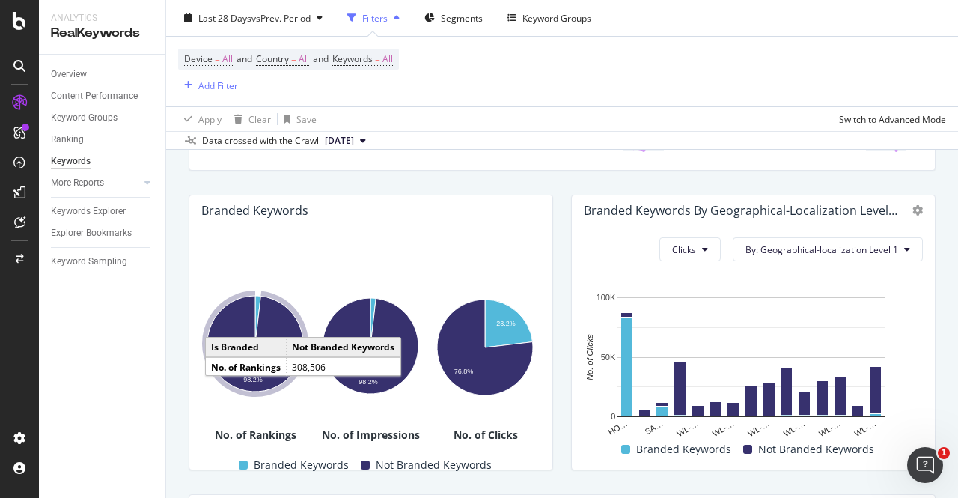
click at [657, 180] on div "Total Keywords 233,166 5.72% Branded Keywords 611 1.29% Total Clicks 1,125,696 …" at bounding box center [562, 108] width 765 height 150
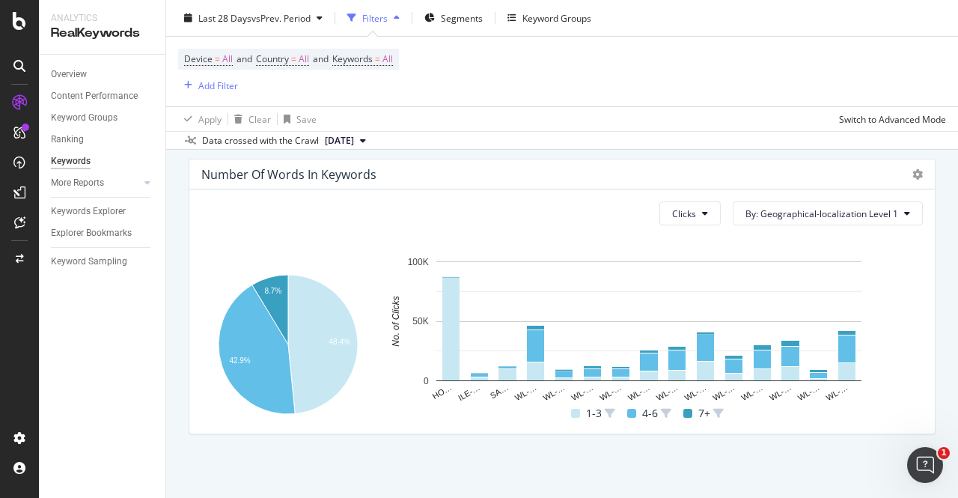
scroll to position [0, 0]
